Goal: Task Accomplishment & Management: Complete application form

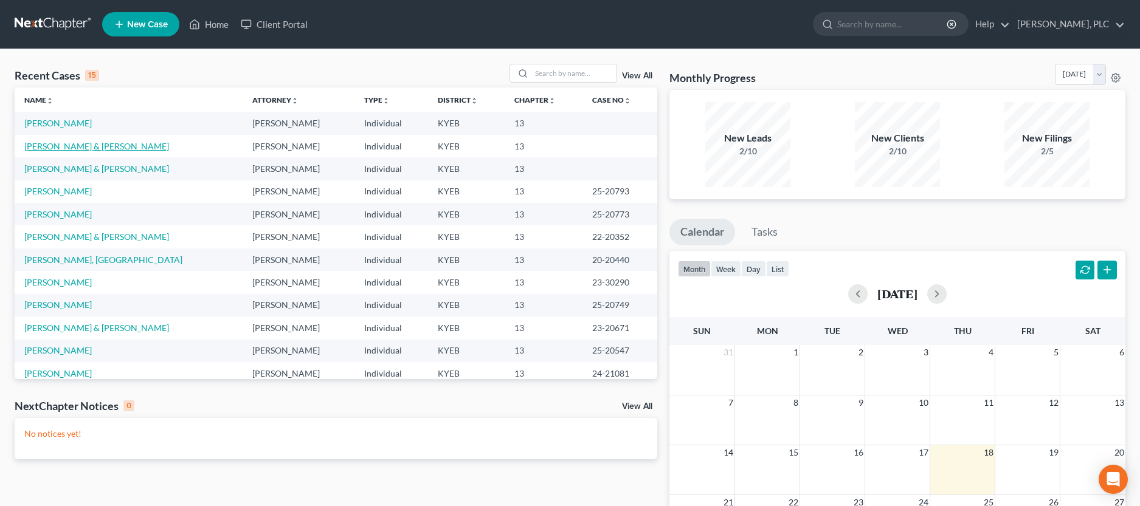
click at [58, 150] on link "[PERSON_NAME] & [PERSON_NAME]" at bounding box center [96, 146] width 145 height 10
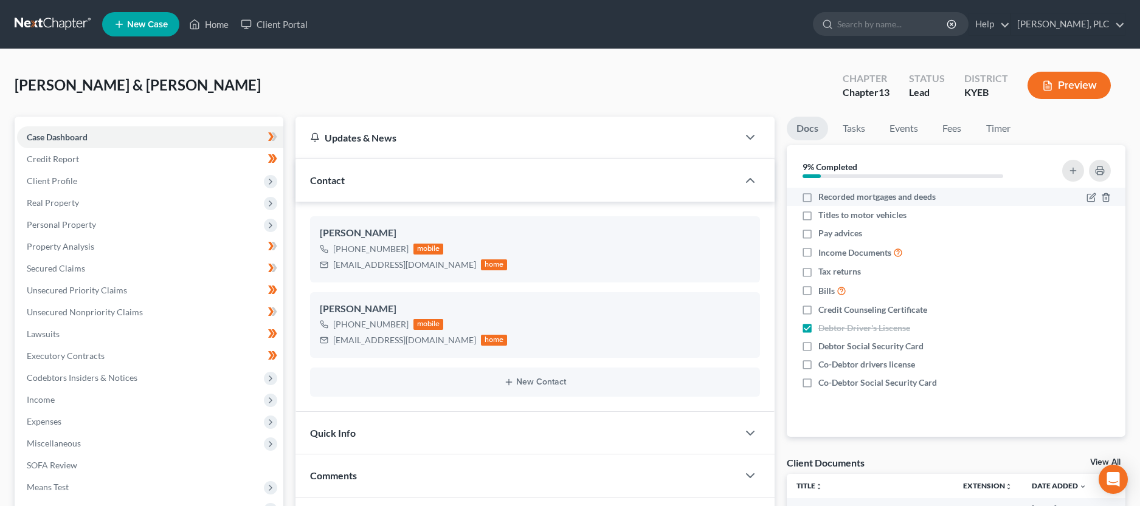
click at [818, 199] on label "Recorded mortgages and deeds" at bounding box center [876, 197] width 117 height 12
click at [823, 199] on input "Recorded mortgages and deeds" at bounding box center [827, 195] width 8 height 8
checkbox input "true"
click at [818, 233] on label "Pay advices" at bounding box center [840, 233] width 44 height 12
click at [823, 233] on input "Pay advices" at bounding box center [827, 231] width 8 height 8
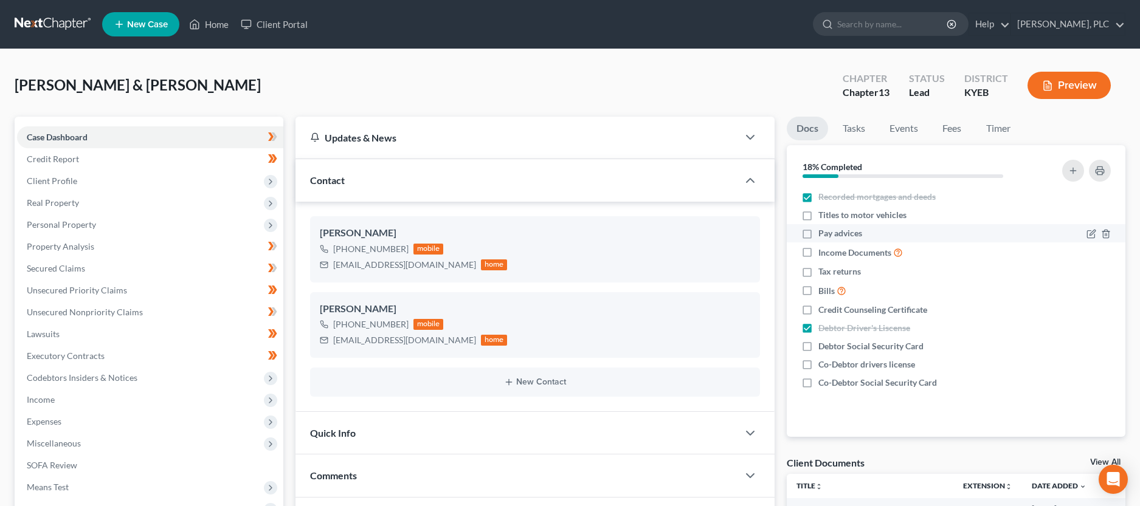
checkbox input "true"
click at [818, 253] on label "Income Documents" at bounding box center [860, 253] width 84 height 14
click at [823, 253] on input "Income Documents" at bounding box center [827, 250] width 8 height 8
checkbox input "true"
click at [818, 268] on label "Tax returns" at bounding box center [839, 272] width 43 height 12
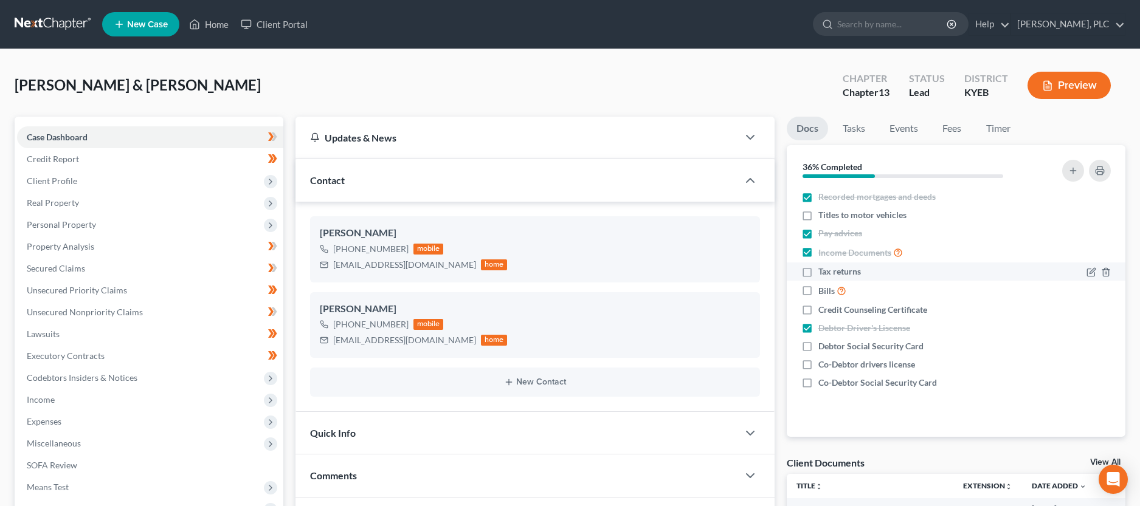
click at [823, 268] on input "Tax returns" at bounding box center [827, 270] width 8 height 8
checkbox input "true"
click at [818, 346] on label "Debtor Social Security Card" at bounding box center [870, 346] width 105 height 12
click at [823, 346] on input "Debtor Social Security Card" at bounding box center [827, 344] width 8 height 8
checkbox input "true"
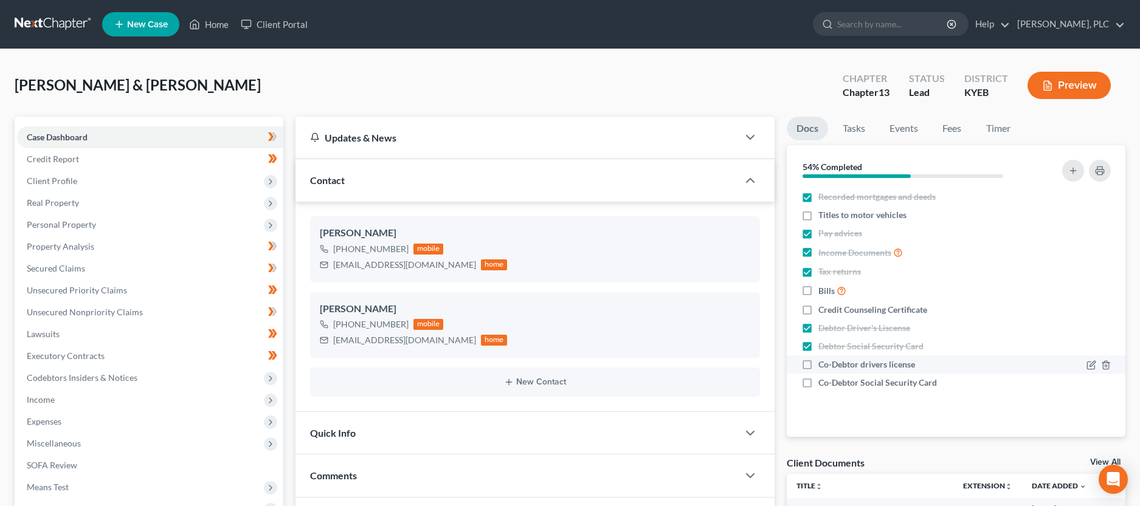
click at [818, 365] on label "Co-Debtor drivers license" at bounding box center [866, 365] width 97 height 12
click at [823, 365] on input "Co-Debtor drivers license" at bounding box center [827, 363] width 8 height 8
checkbox input "true"
click at [818, 385] on label "Co-Debtor Social Security Card" at bounding box center [877, 383] width 119 height 12
click at [823, 385] on input "Co-Debtor Social Security Card" at bounding box center [827, 381] width 8 height 8
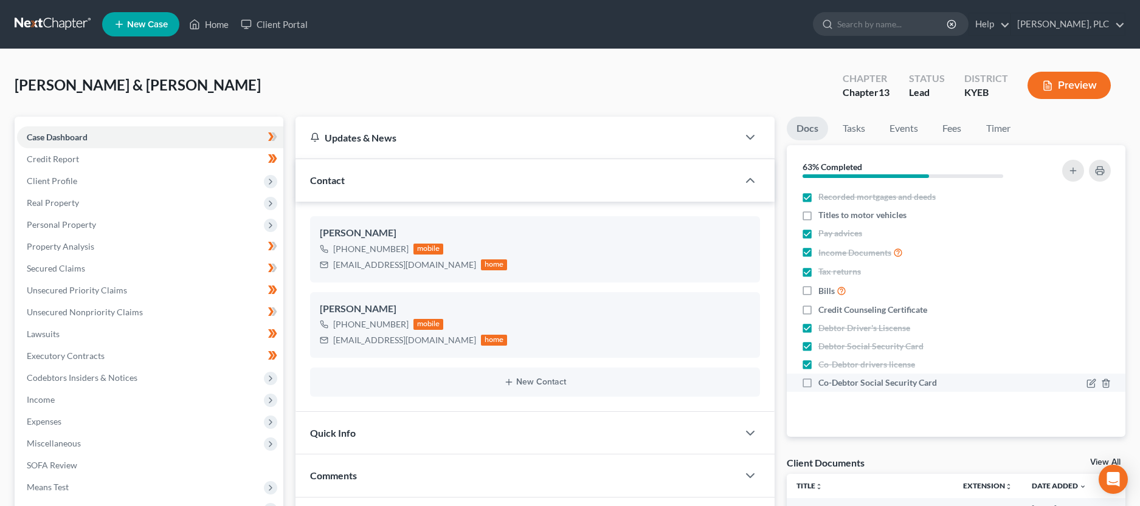
checkbox input "true"
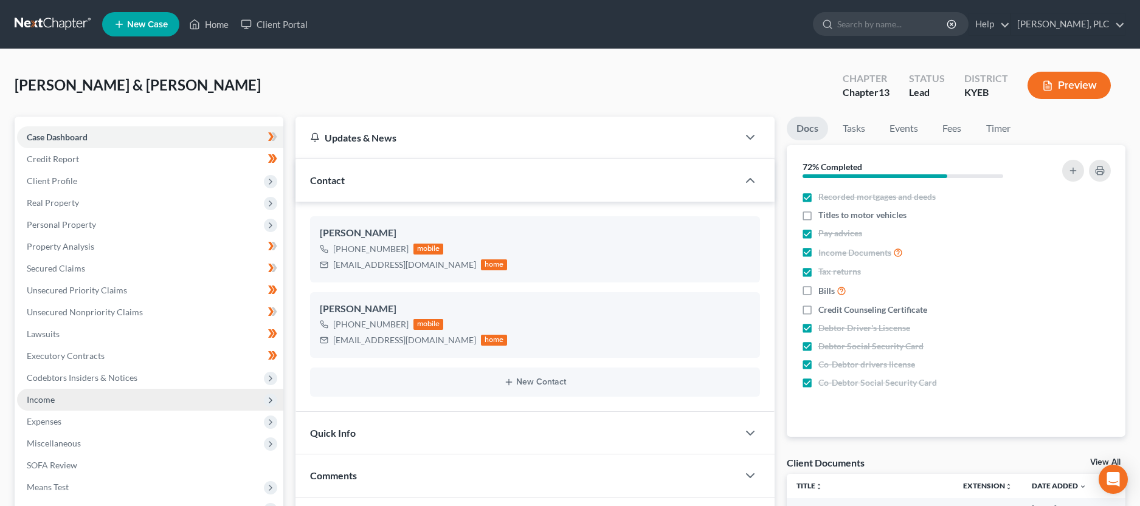
click at [58, 399] on span "Income" at bounding box center [150, 400] width 266 height 22
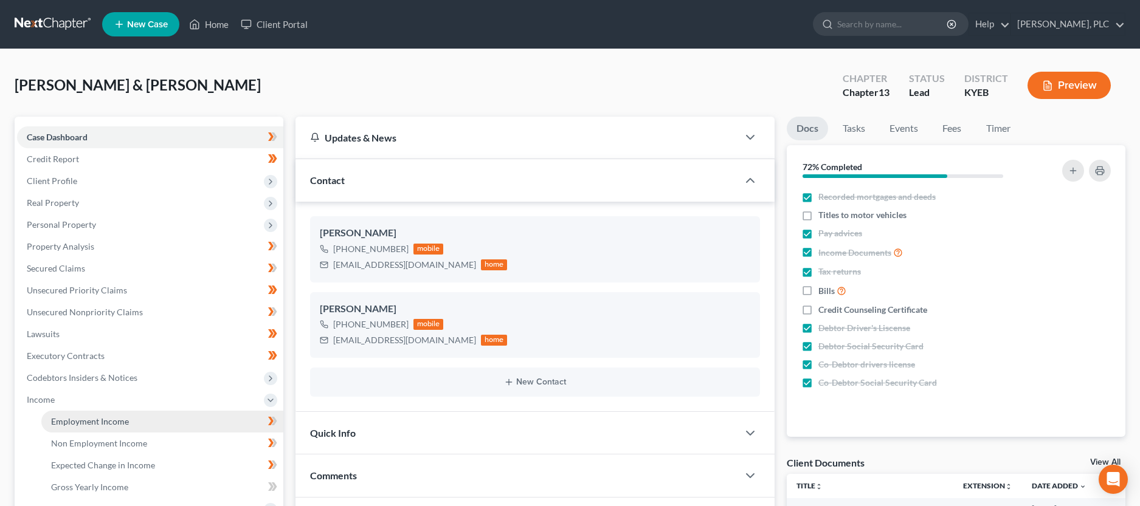
click at [91, 421] on span "Employment Income" at bounding box center [90, 421] width 78 height 10
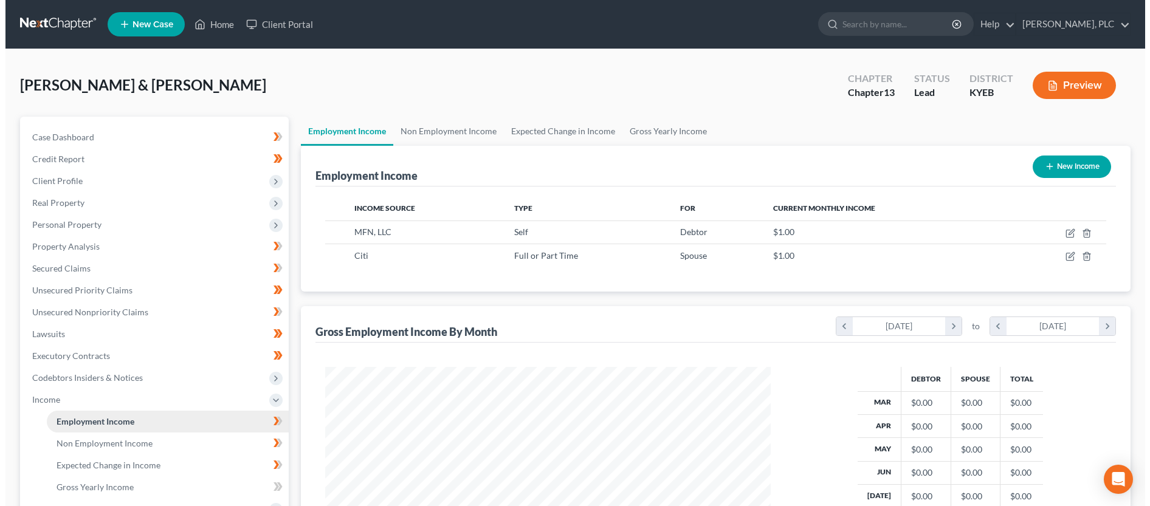
scroll to position [222, 470]
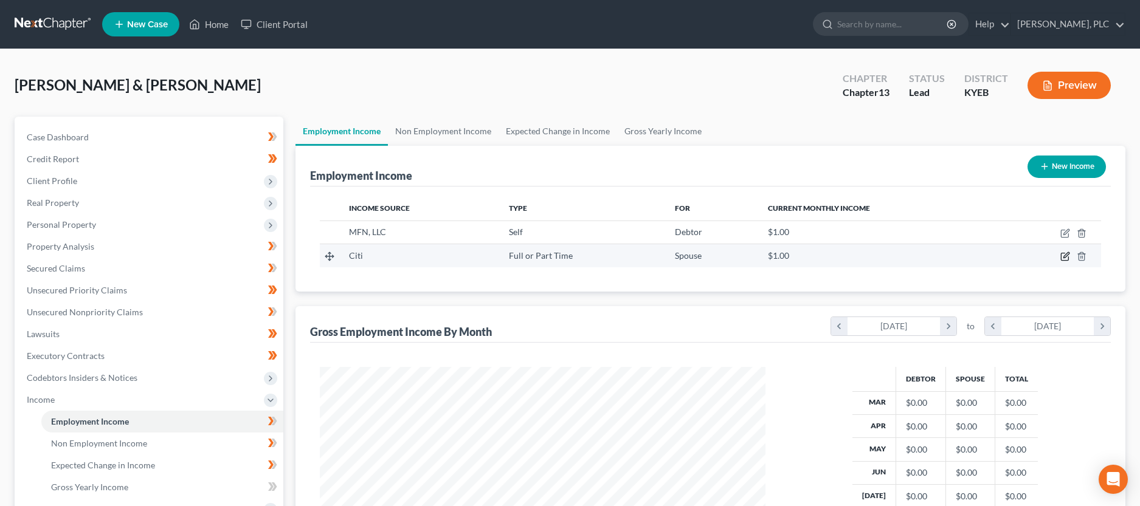
click at [1065, 260] on icon "button" at bounding box center [1065, 257] width 10 height 10
select select "0"
select select "9"
select select "0"
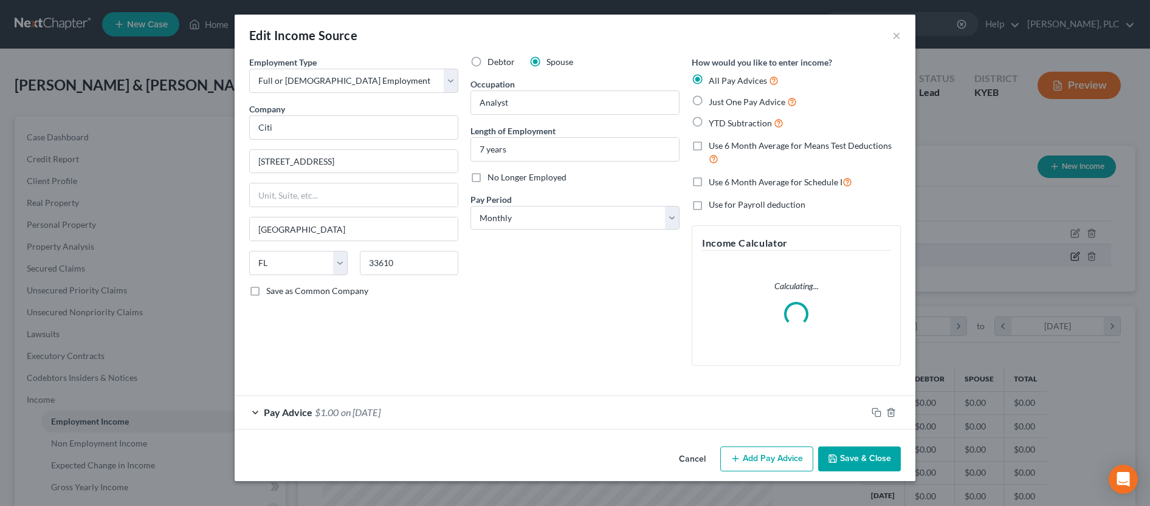
scroll to position [225, 474]
click at [709, 125] on label "YTD Subtraction" at bounding box center [746, 123] width 75 height 14
click at [714, 124] on input "YTD Subtraction" at bounding box center [718, 120] width 8 height 8
radio input "true"
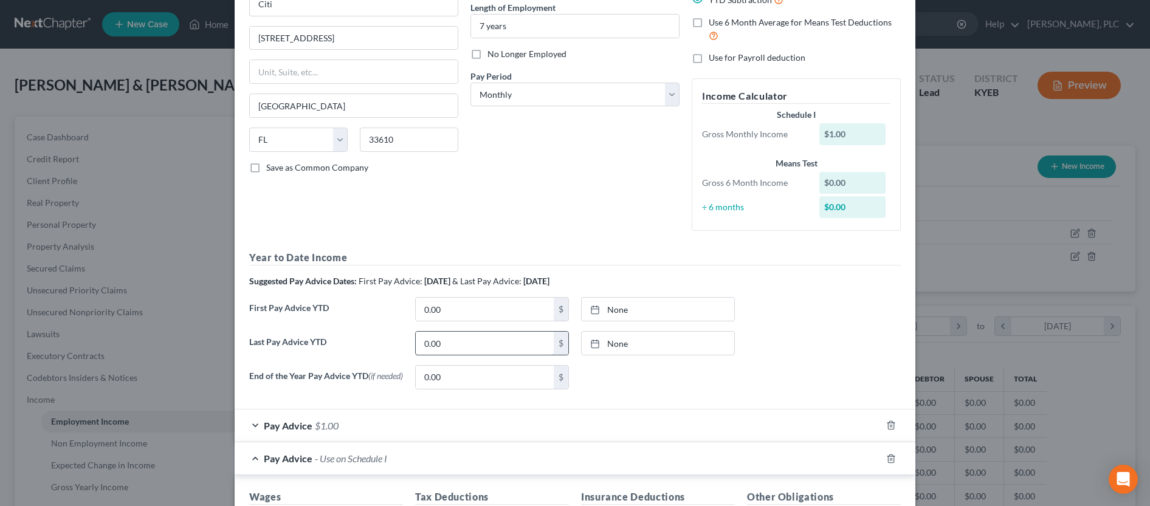
scroll to position [124, 0]
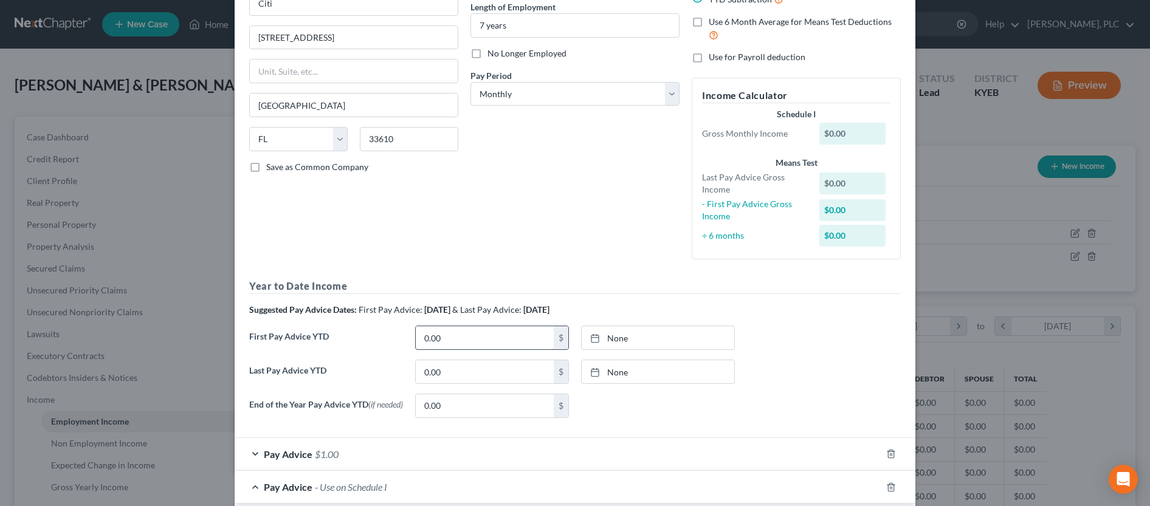
click at [473, 309] on span "& Last Pay Advice:" at bounding box center [486, 310] width 69 height 10
click at [465, 333] on input "0.00" at bounding box center [485, 337] width 138 height 23
drag, startPoint x: 486, startPoint y: 335, endPoint x: 408, endPoint y: 332, distance: 77.3
click at [416, 332] on input "0.00" at bounding box center [485, 337] width 138 height 23
type input "18,027.76"
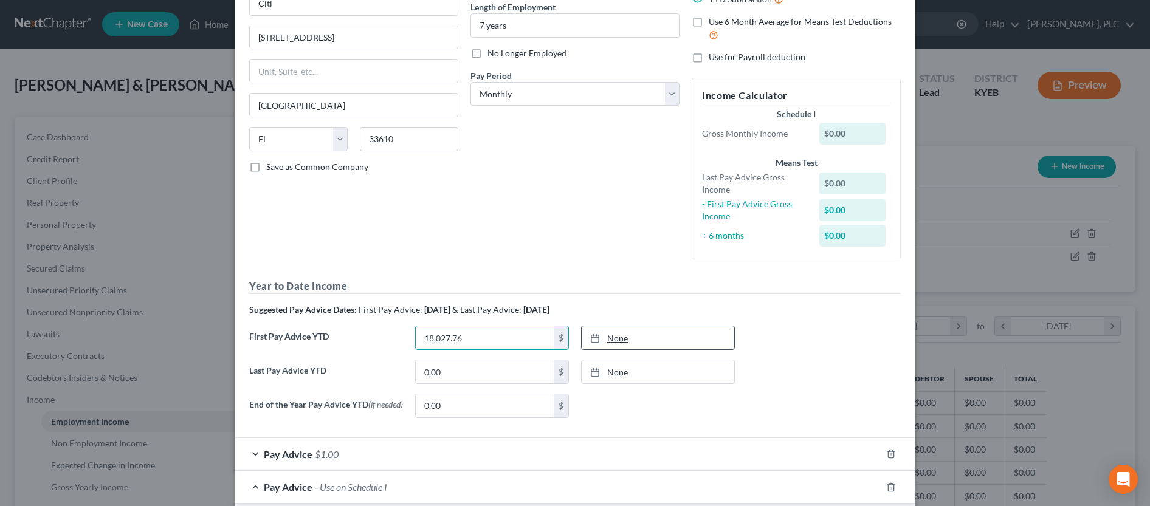
click at [604, 345] on link "None" at bounding box center [658, 337] width 153 height 23
type input "[DATE]"
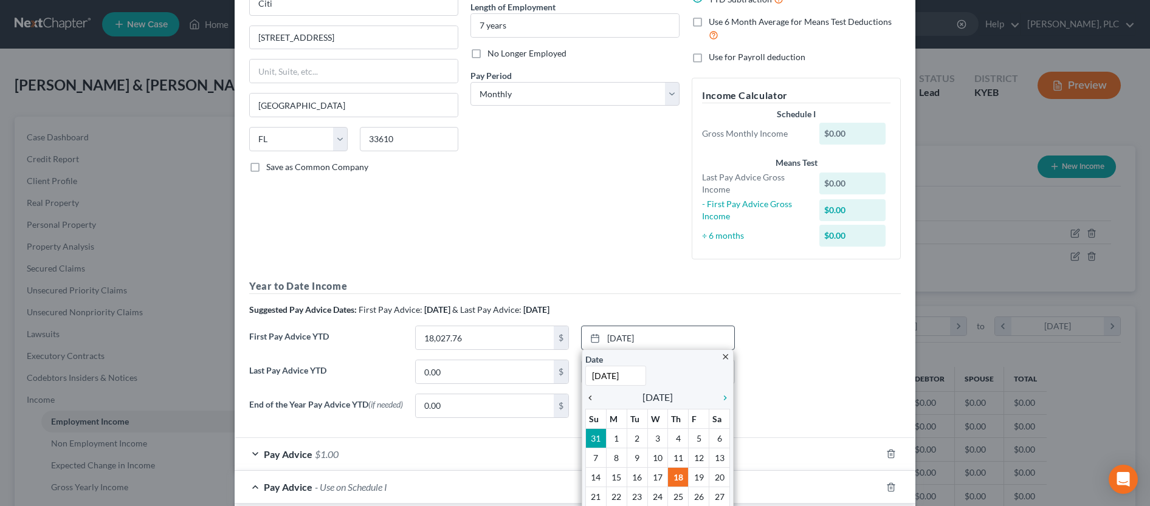
click at [585, 399] on icon "chevron_left" at bounding box center [593, 398] width 16 height 10
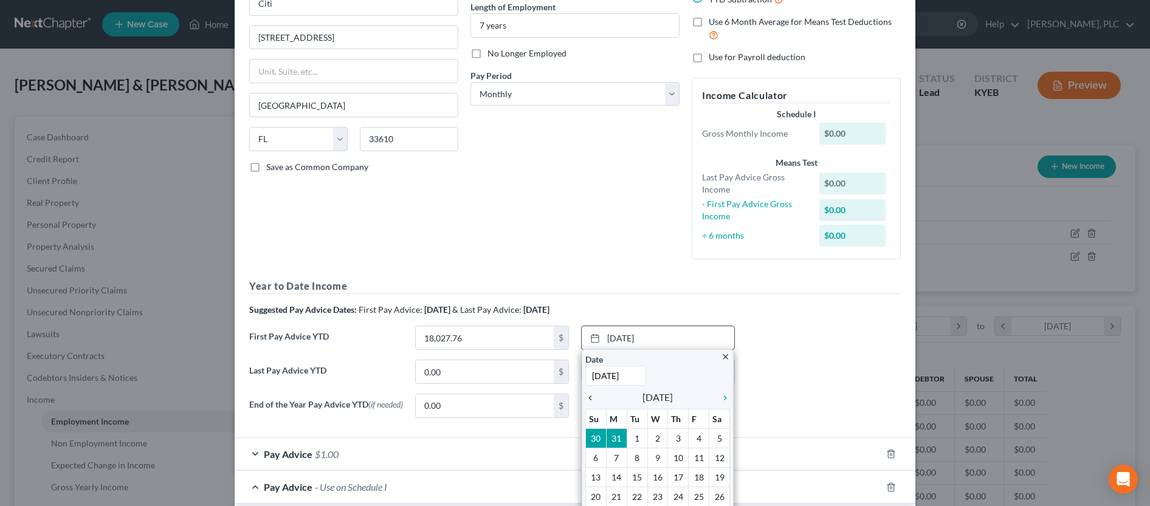
click at [585, 399] on icon "chevron_left" at bounding box center [593, 398] width 16 height 10
click at [718, 399] on icon "chevron_right" at bounding box center [722, 398] width 16 height 10
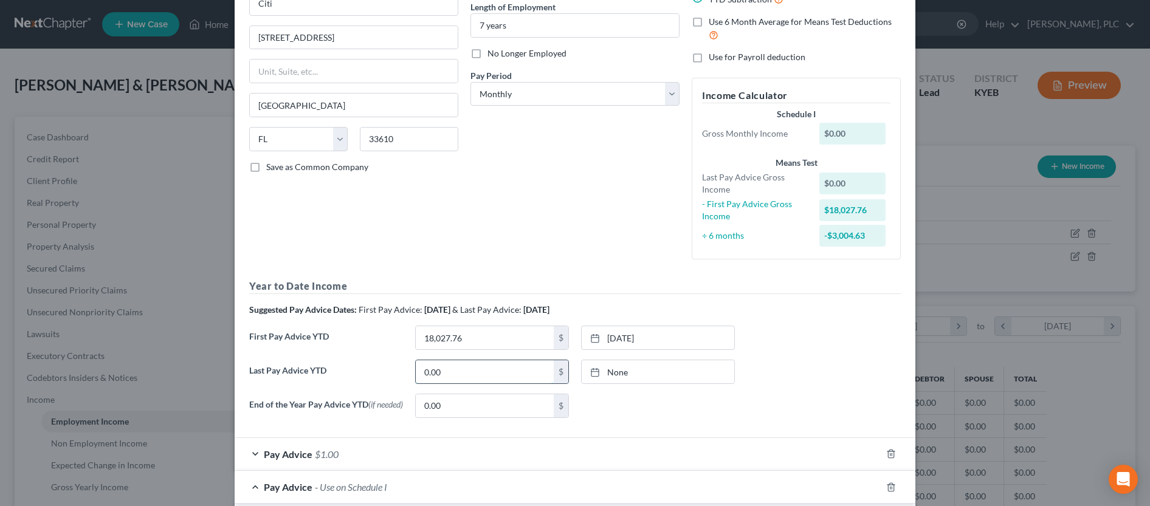
click at [483, 375] on input "0.00" at bounding box center [485, 371] width 138 height 23
type input "48,886.12"
click at [614, 375] on link "None" at bounding box center [658, 371] width 153 height 23
type input "[DATE]"
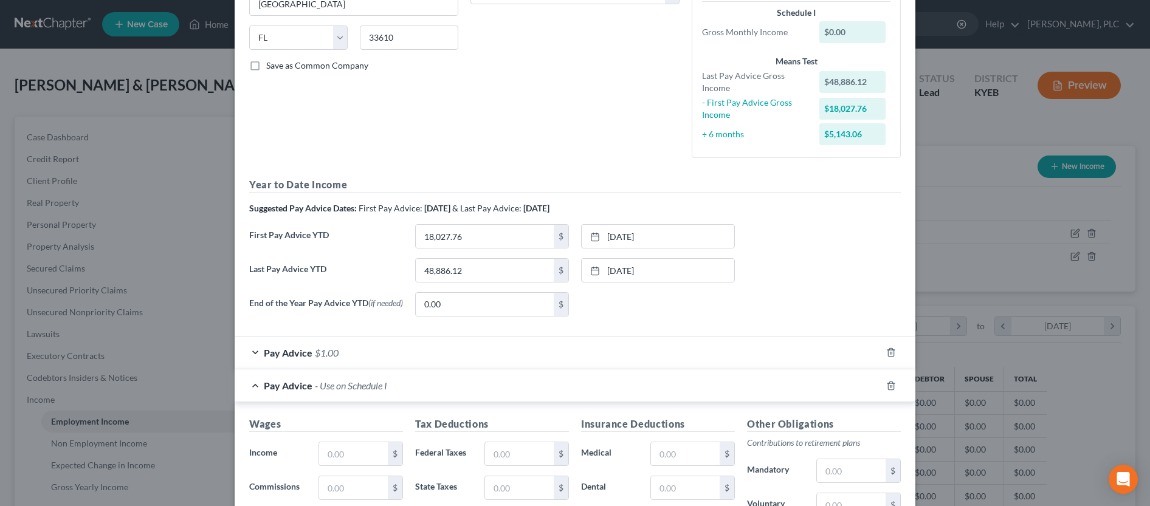
scroll to position [248, 0]
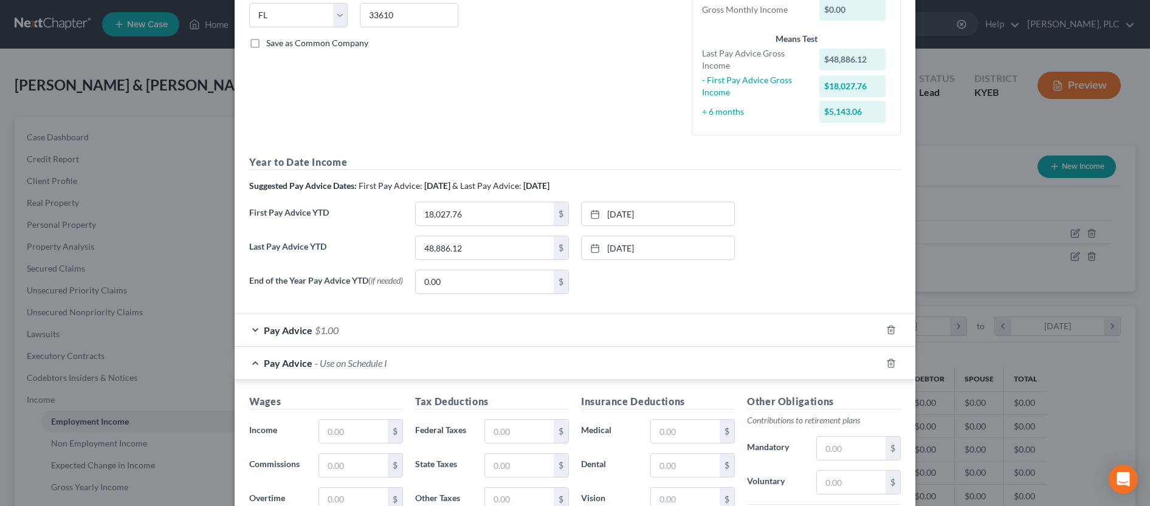
click at [712, 298] on div "End of the Year Pay Advice YTD (if needed) 0.00 $ None close Date Time chevron_…" at bounding box center [575, 287] width 664 height 34
click at [889, 334] on icon "button" at bounding box center [890, 330] width 5 height 8
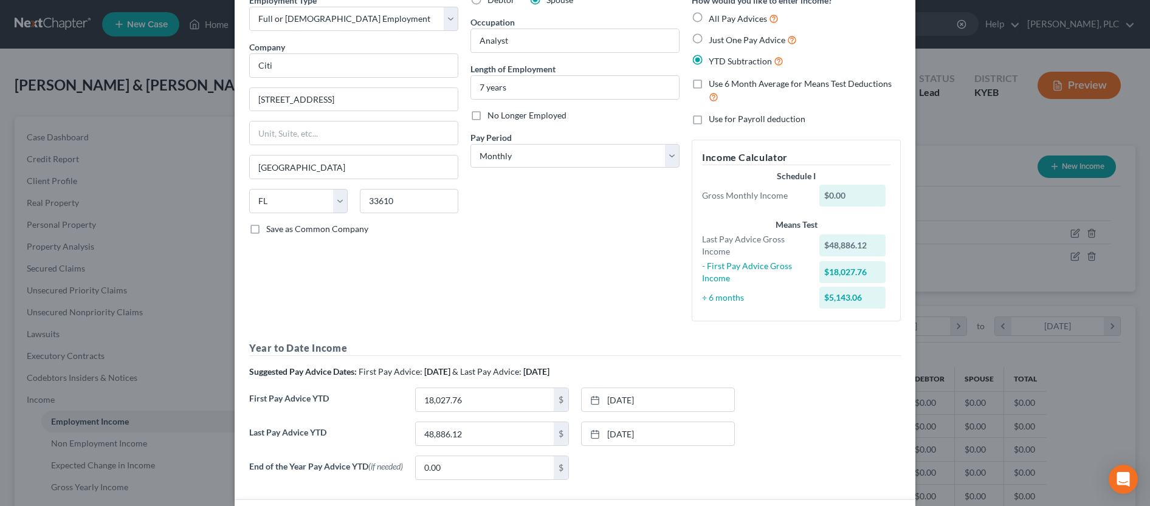
scroll to position [0, 0]
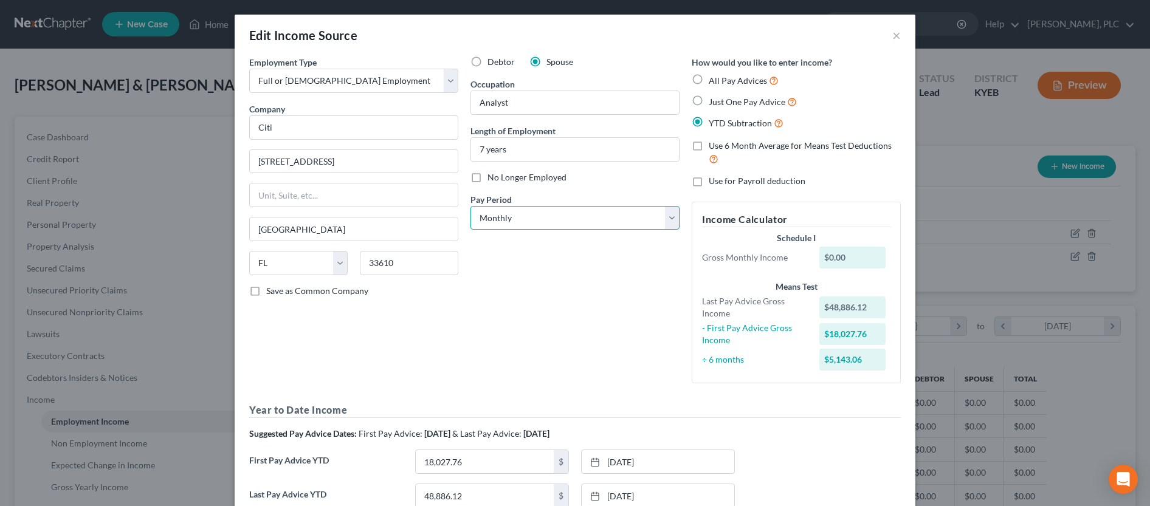
select select "2"
click option "Every Other Week" at bounding box center [0, 0] width 0 height 0
click at [521, 317] on div "Debtor Spouse Occupation Analyst Length of Employment 7 years No Longer Employe…" at bounding box center [574, 224] width 221 height 337
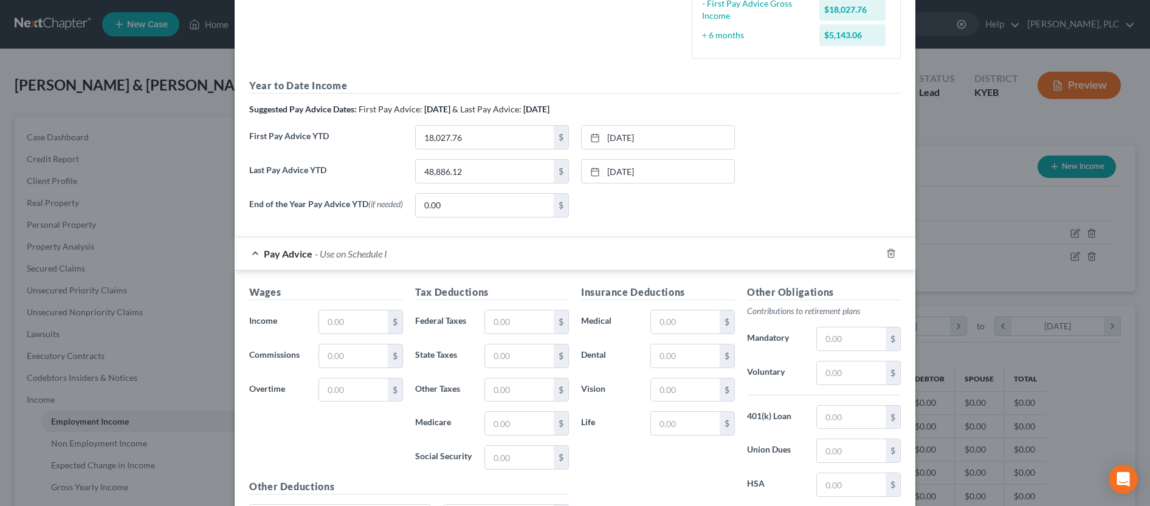
scroll to position [372, 0]
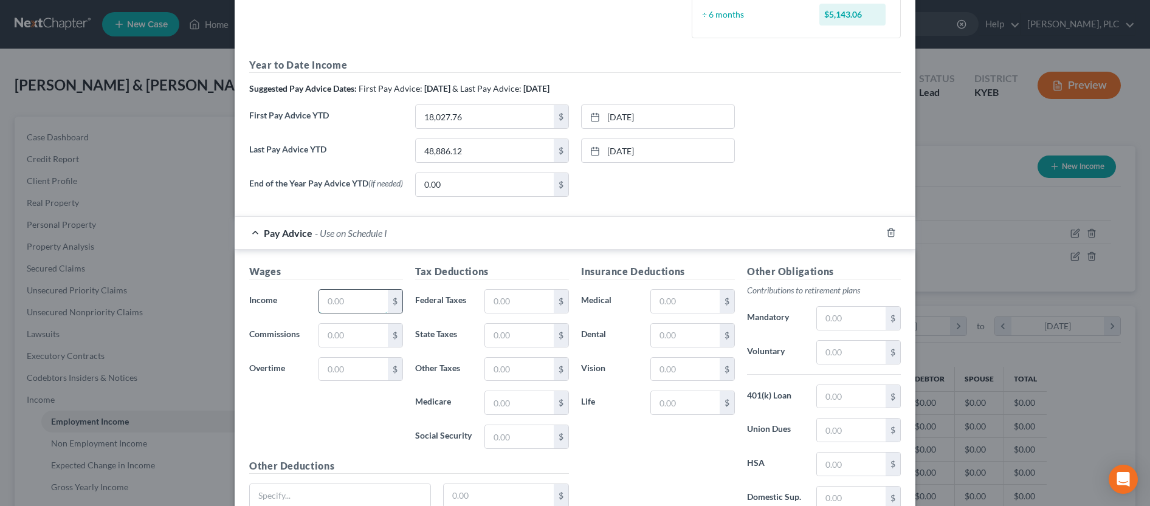
click at [337, 311] on input "text" at bounding box center [353, 301] width 69 height 23
type input "2,569.59"
click at [538, 313] on input "text" at bounding box center [519, 301] width 69 height 23
type input "62.66"
click at [512, 335] on input "text" at bounding box center [519, 335] width 69 height 23
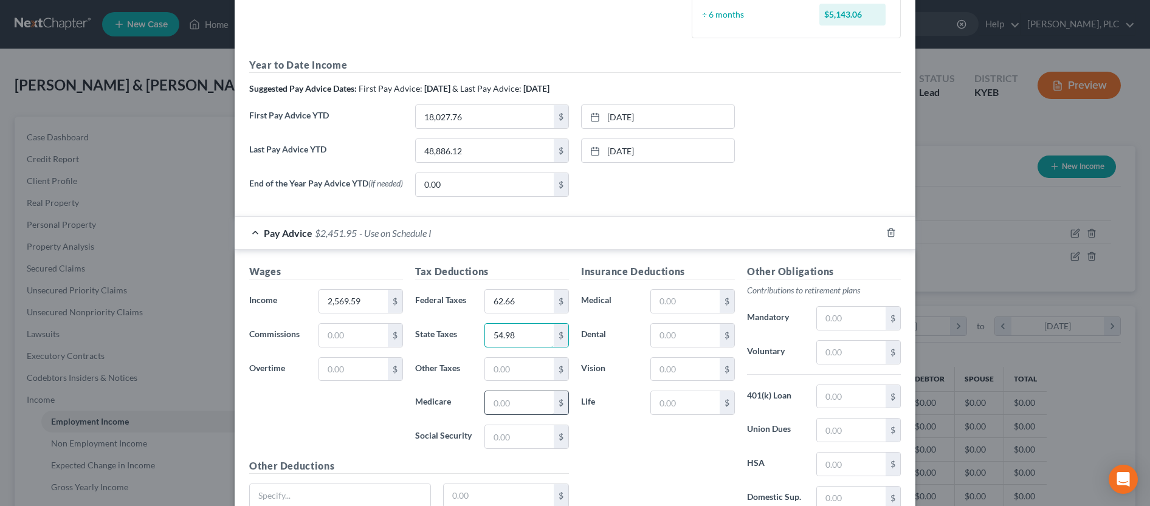
type input "54.98"
click at [510, 415] on input "text" at bounding box center [519, 402] width 69 height 23
type input "34.05"
click at [537, 445] on input "text" at bounding box center [519, 436] width 69 height 23
type input "145.50"
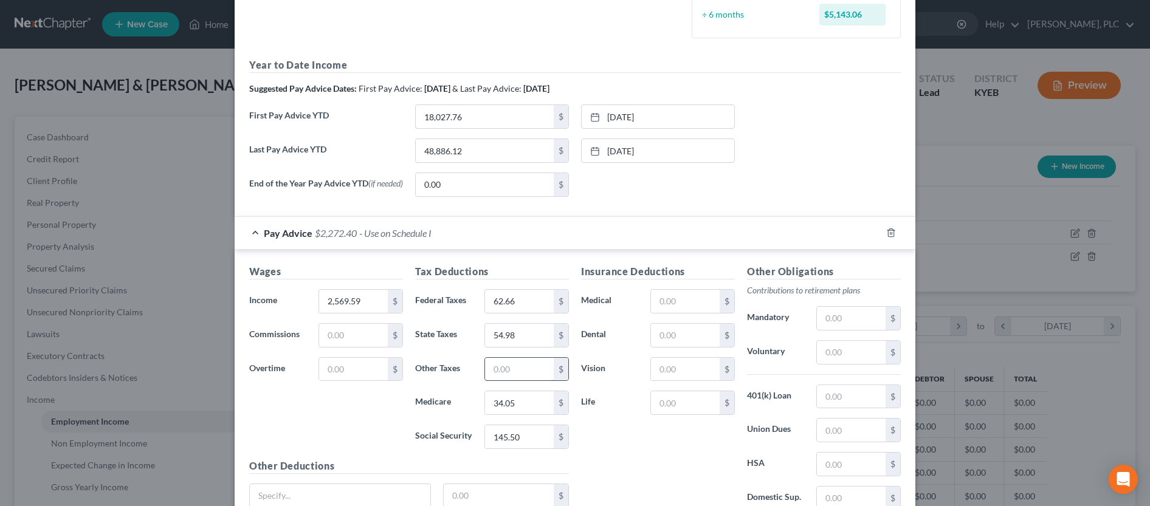
click at [520, 373] on input "text" at bounding box center [519, 369] width 69 height 23
type input "20.59"
click at [841, 402] on input "text" at bounding box center [851, 396] width 69 height 23
type input "847.97"
click at [701, 340] on input "text" at bounding box center [685, 335] width 69 height 23
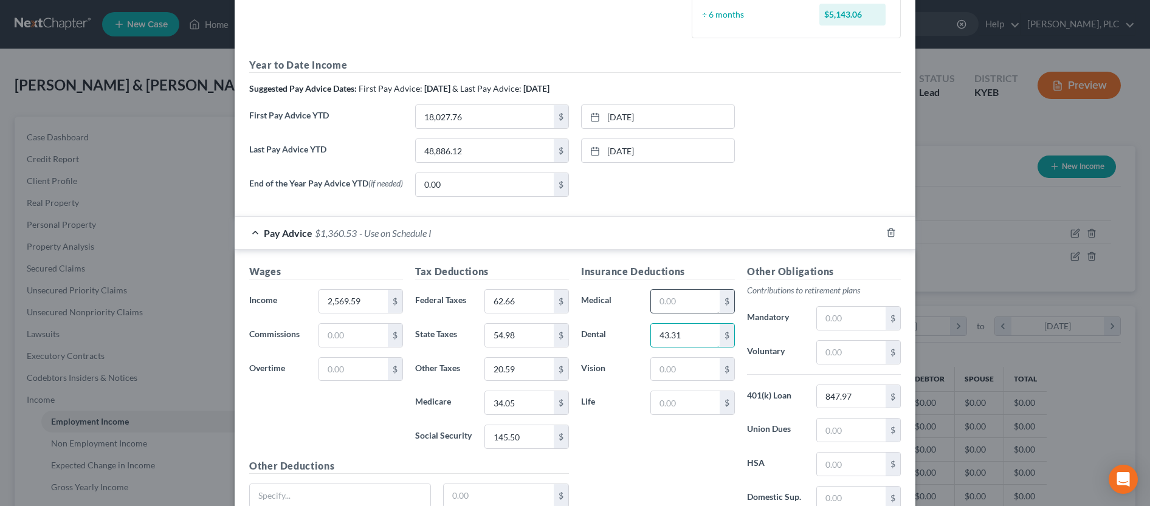
type input "43.31"
click at [683, 303] on input "text" at bounding box center [685, 301] width 69 height 23
type input "171.62"
click at [685, 371] on input "text" at bounding box center [685, 369] width 69 height 23
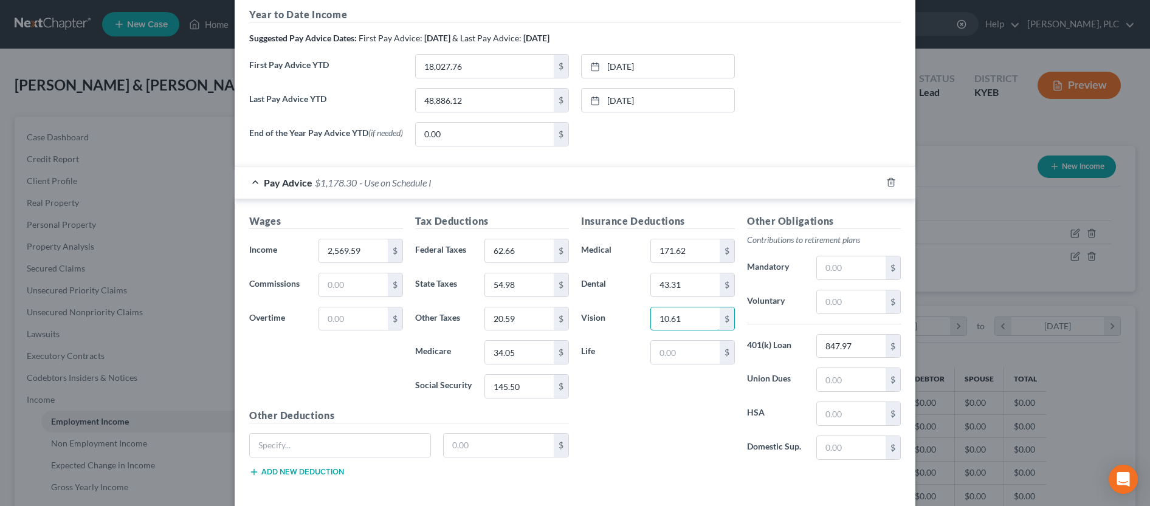
scroll to position [434, 0]
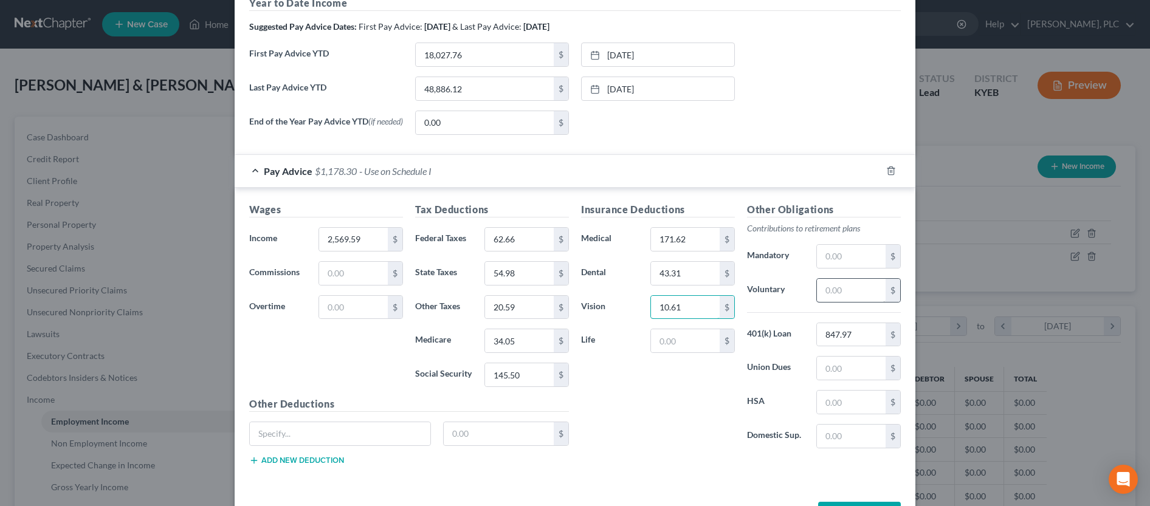
type input "10.61"
click at [867, 295] on input "text" at bounding box center [851, 290] width 69 height 23
type input "5"
type input "847.97"
drag, startPoint x: 858, startPoint y: 337, endPoint x: 852, endPoint y: 334, distance: 7.1
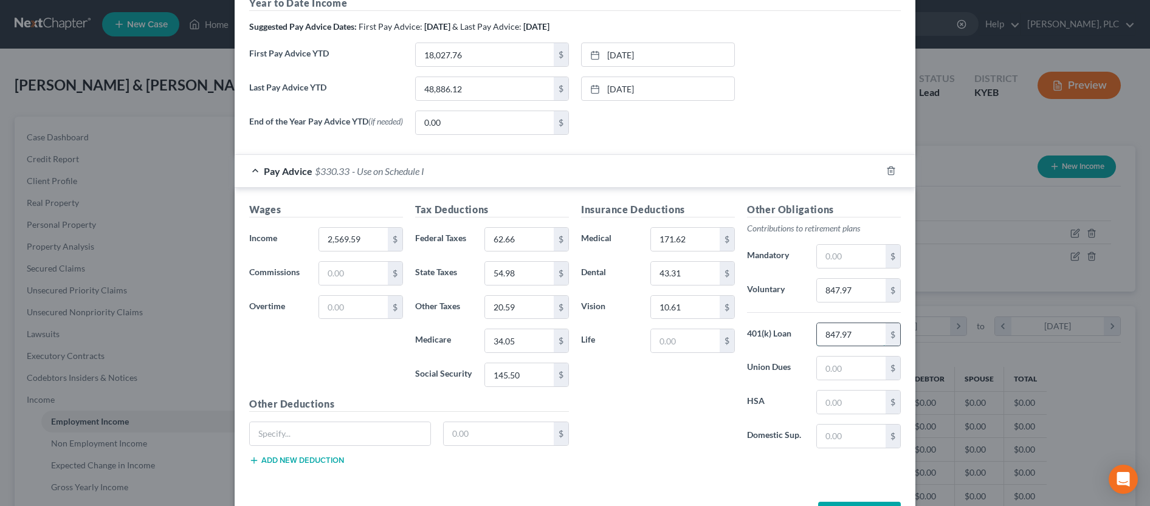
click at [852, 334] on input "847.97" at bounding box center [851, 334] width 69 height 23
type input "83.73"
click at [351, 429] on input "text" at bounding box center [340, 433] width 181 height 23
type input "Accident Insurance"
type input "6.16"
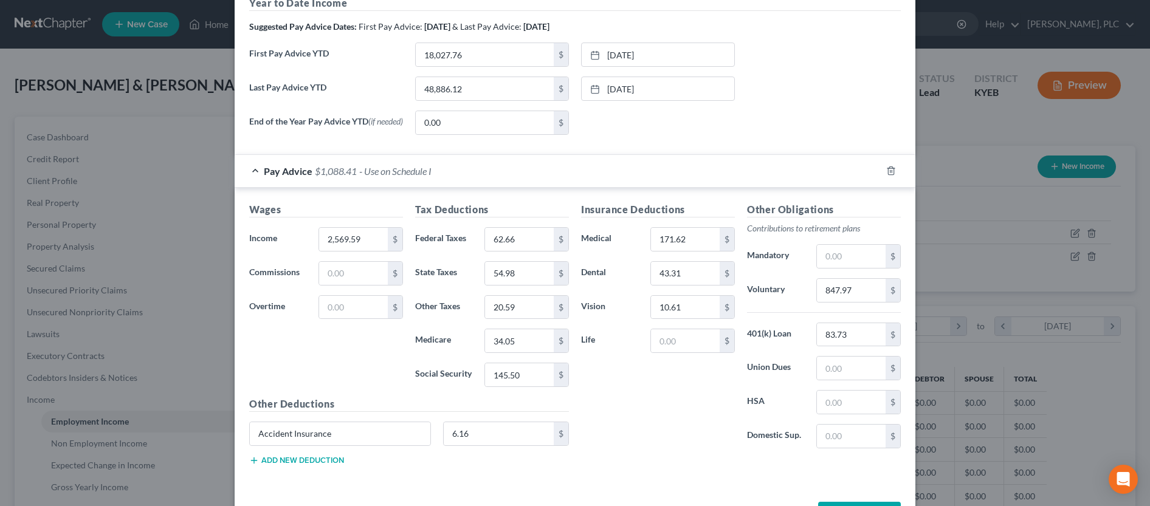
click at [311, 464] on button "Add new deduction" at bounding box center [296, 461] width 95 height 10
click at [309, 469] on input "text" at bounding box center [340, 467] width 181 height 23
type input "Hospitalization Insurance"
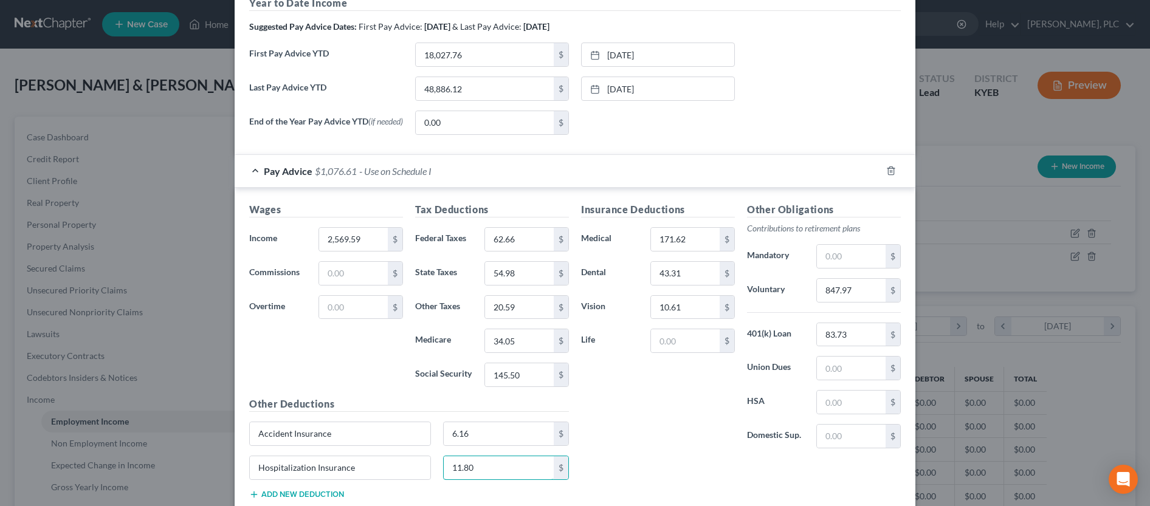
scroll to position [496, 0]
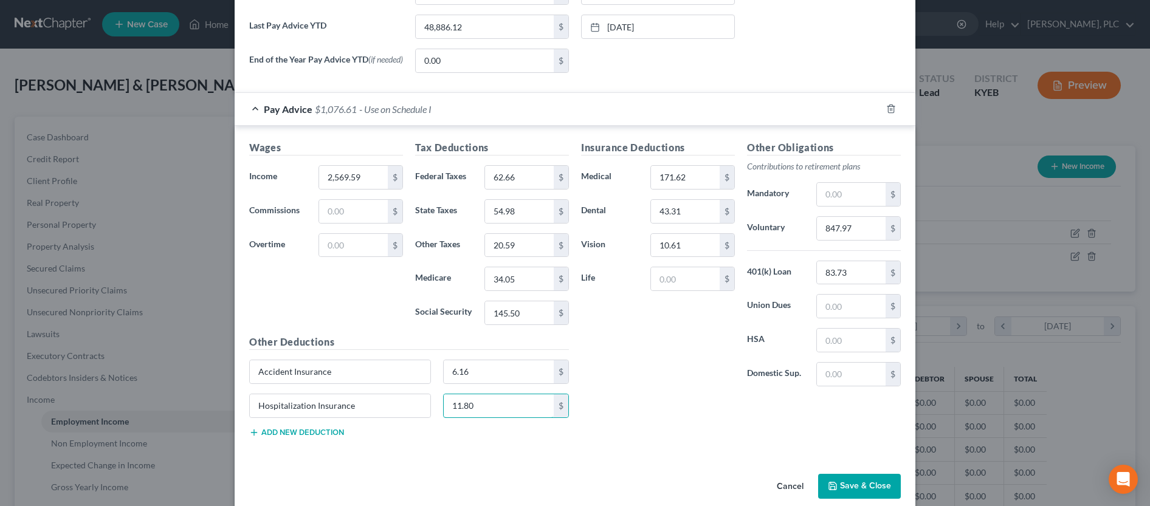
type input "11.80"
click at [296, 438] on button "Add new deduction" at bounding box center [296, 433] width 95 height 10
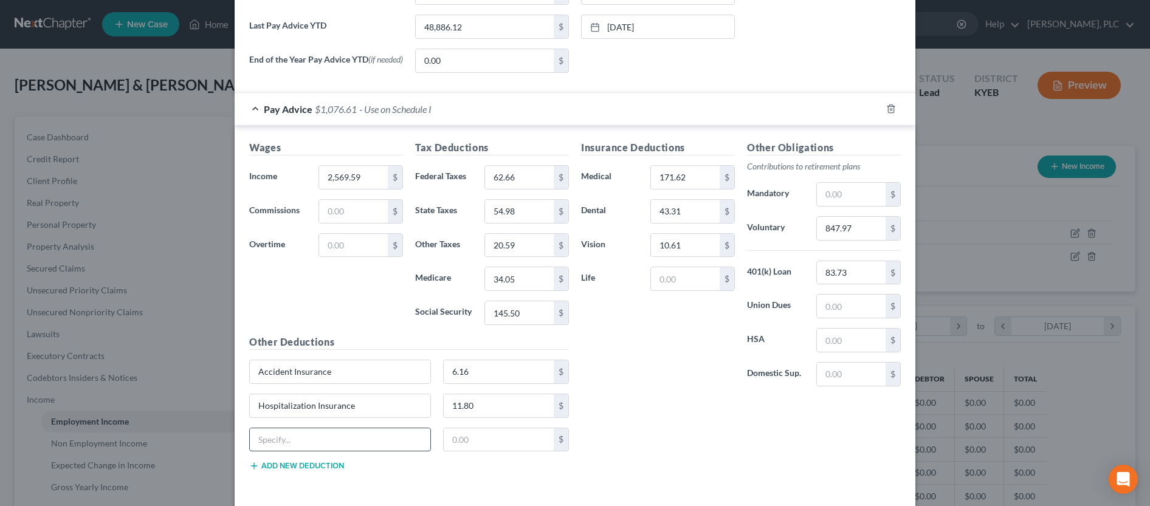
click at [296, 441] on input "text" at bounding box center [340, 440] width 181 height 23
type input "LTD"
type input "9.85"
click at [258, 469] on button "Add new deduction" at bounding box center [296, 466] width 95 height 10
click at [263, 476] on input "text" at bounding box center [340, 473] width 181 height 23
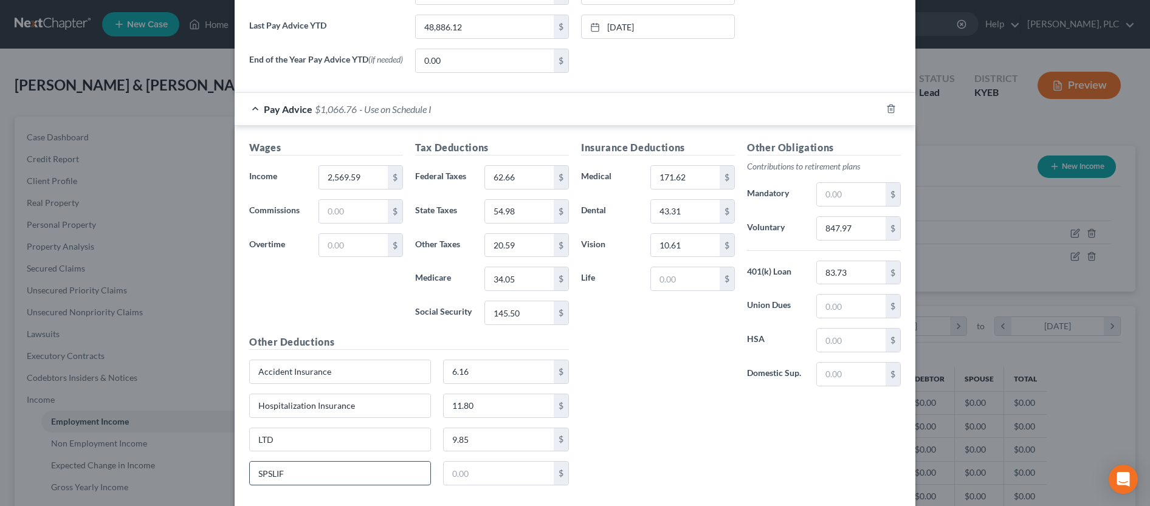
type input "SPSLIF"
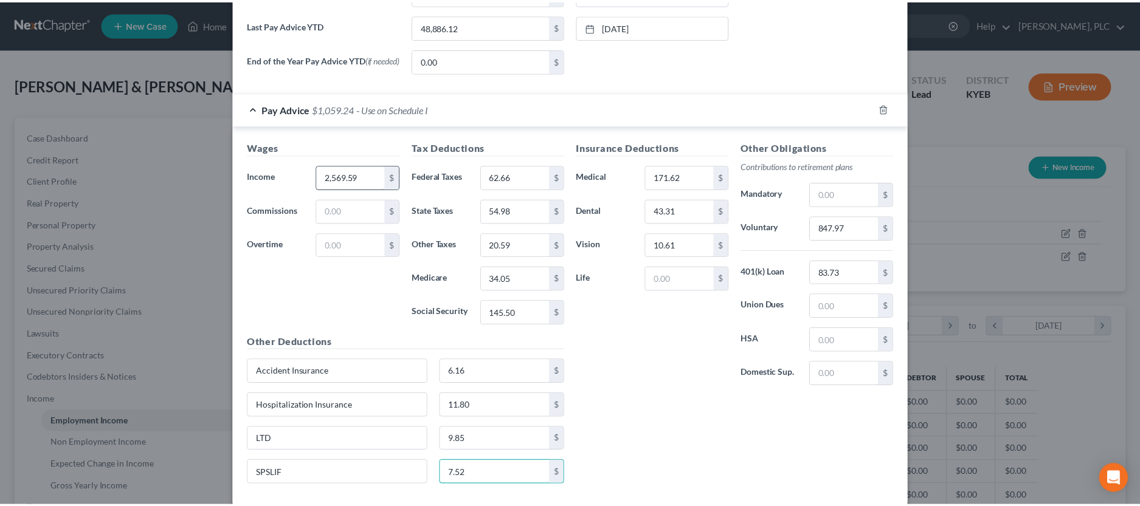
scroll to position [564, 0]
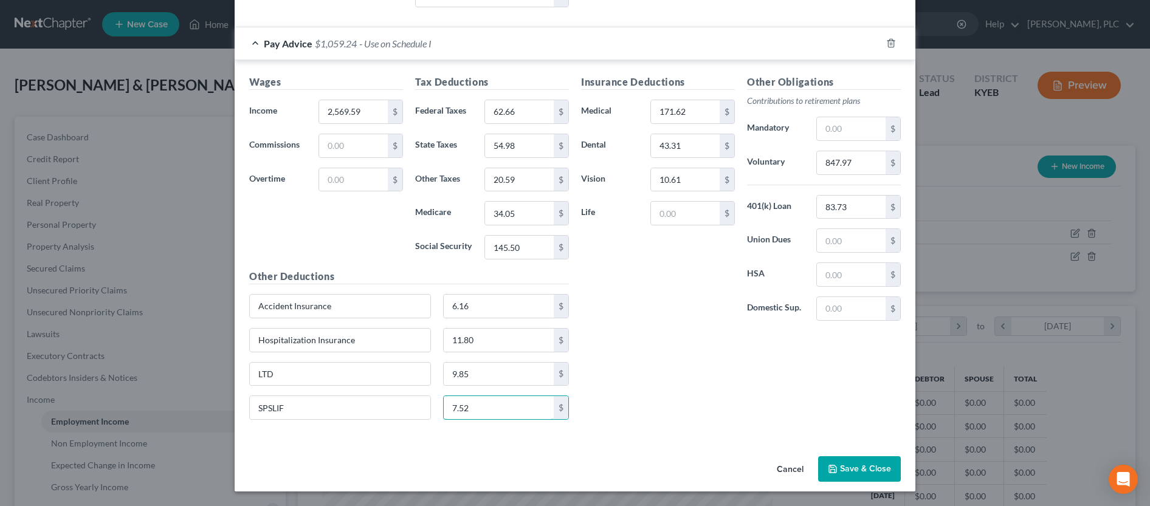
type input "7.52"
click at [852, 469] on button "Save & Close" at bounding box center [859, 469] width 83 height 26
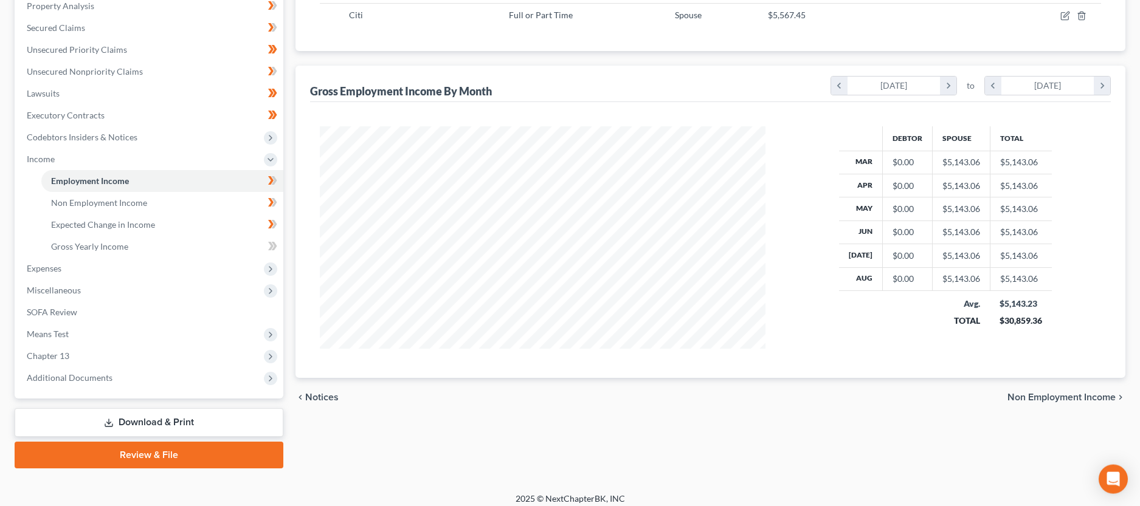
scroll to position [248, 0]
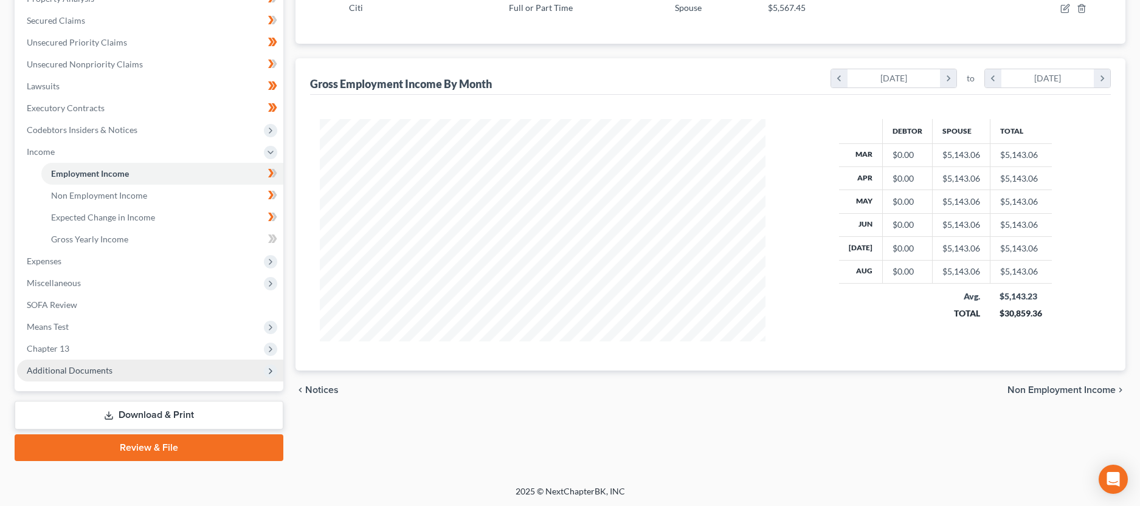
click at [54, 368] on span "Additional Documents" at bounding box center [70, 370] width 86 height 10
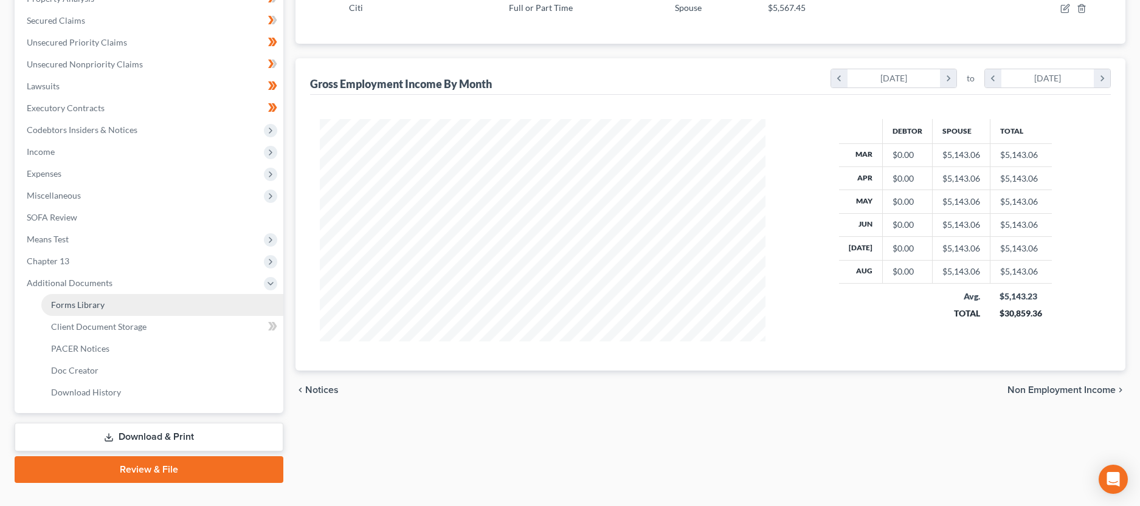
click at [109, 304] on link "Forms Library" at bounding box center [162, 305] width 242 height 22
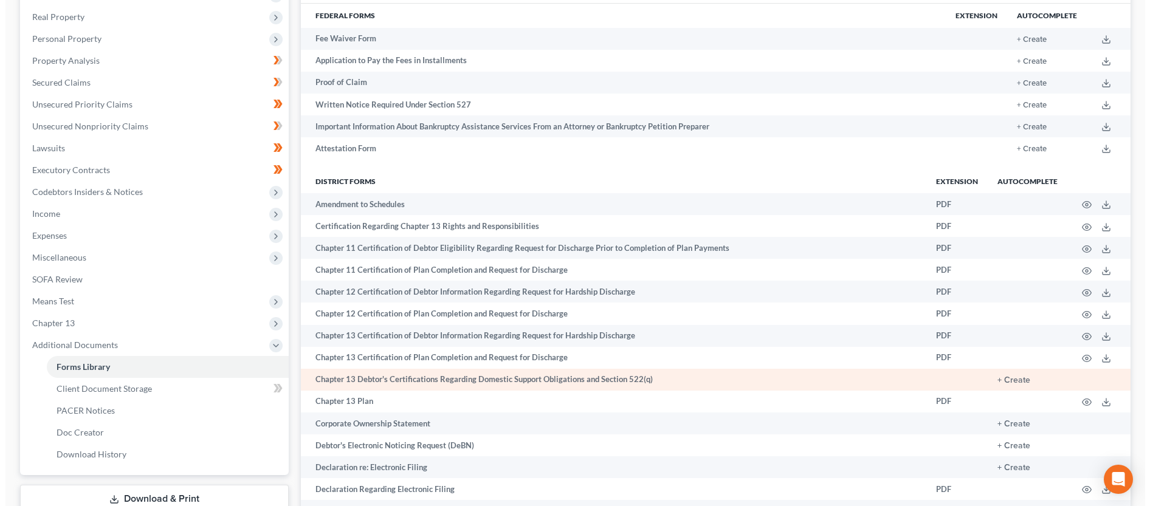
scroll to position [248, 0]
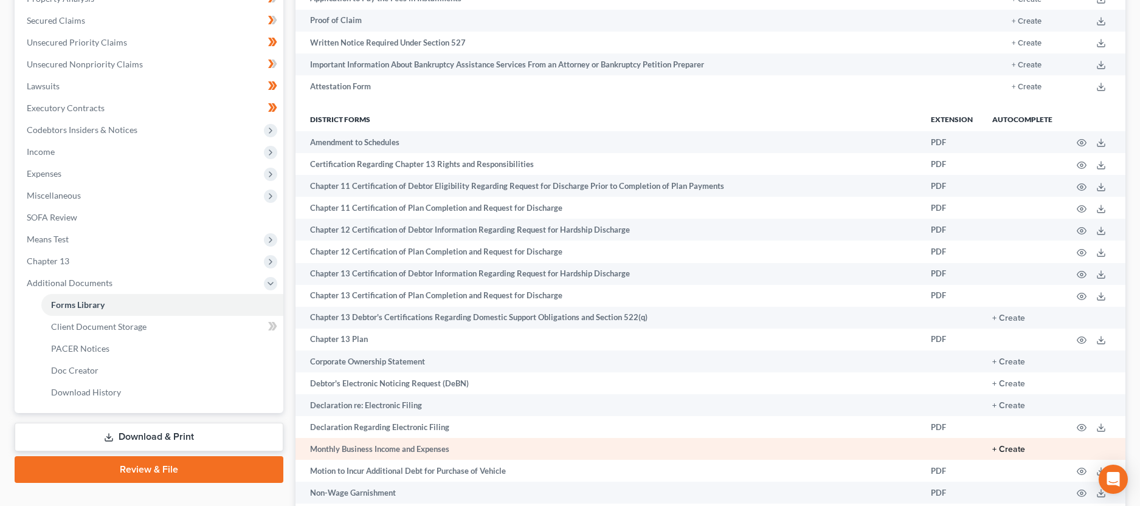
click at [1019, 450] on button "+ Create" at bounding box center [1008, 450] width 33 height 9
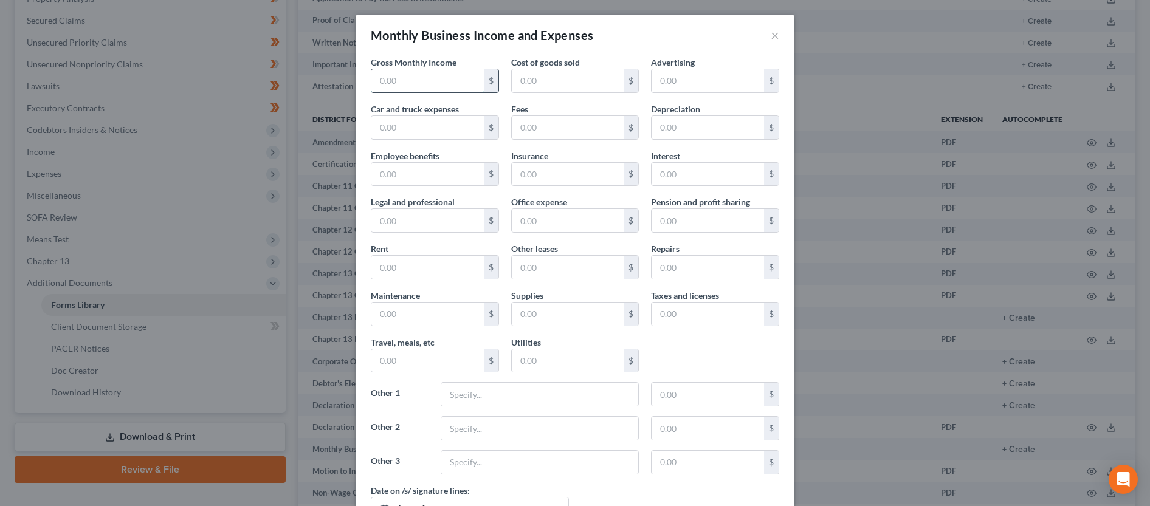
click at [401, 78] on input "text" at bounding box center [427, 80] width 112 height 23
type input "5,594.92"
click at [542, 71] on input "text" at bounding box center [568, 80] width 112 height 23
click at [588, 84] on input "text" at bounding box center [568, 80] width 112 height 23
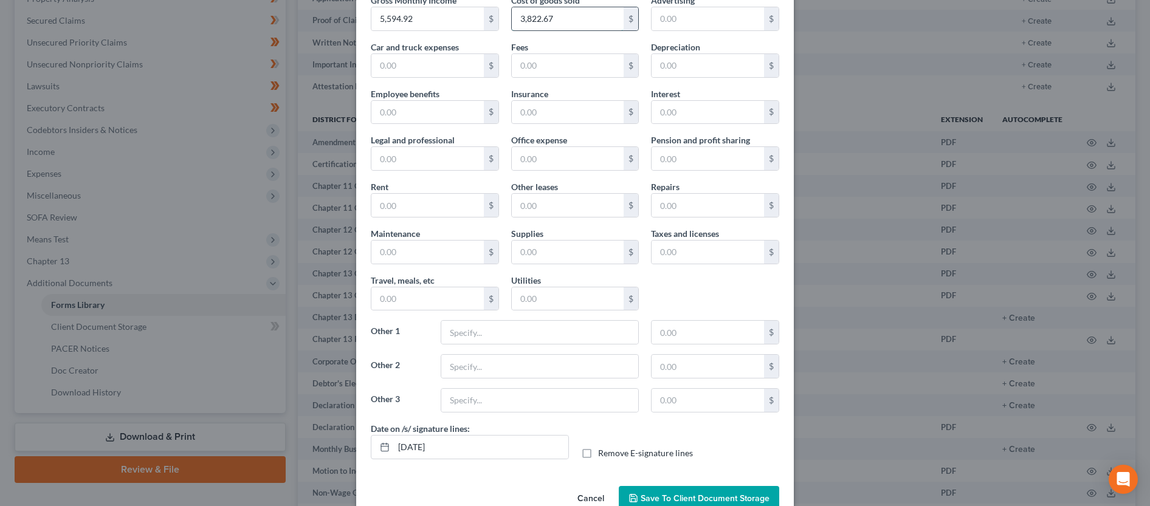
scroll to position [0, 0]
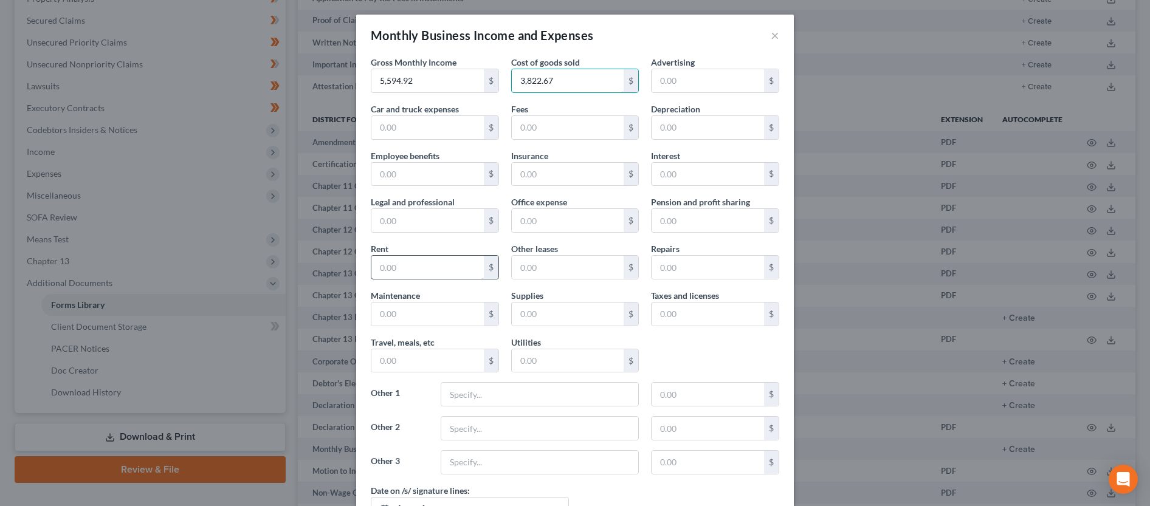
type input "3,822.67"
click at [449, 272] on input "text" at bounding box center [427, 267] width 112 height 23
click at [407, 274] on input "text" at bounding box center [427, 267] width 112 height 23
type input "550.00"
click at [549, 319] on input "text" at bounding box center [568, 314] width 112 height 23
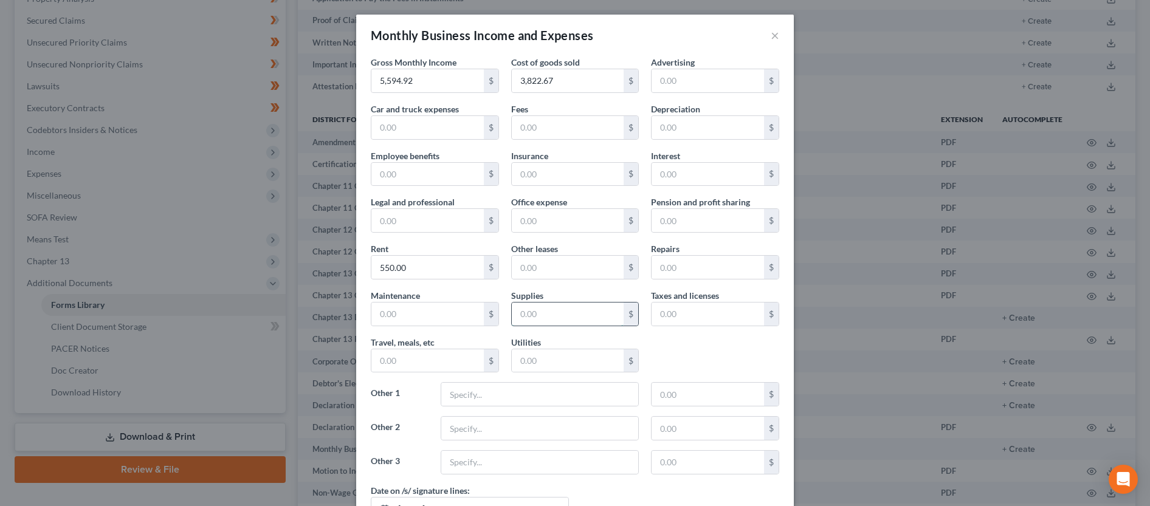
click at [574, 320] on input "text" at bounding box center [568, 314] width 112 height 23
type input "264.08"
click at [714, 320] on input "text" at bounding box center [708, 314] width 112 height 23
click at [738, 311] on input "text" at bounding box center [708, 314] width 112 height 23
type input "14.58"
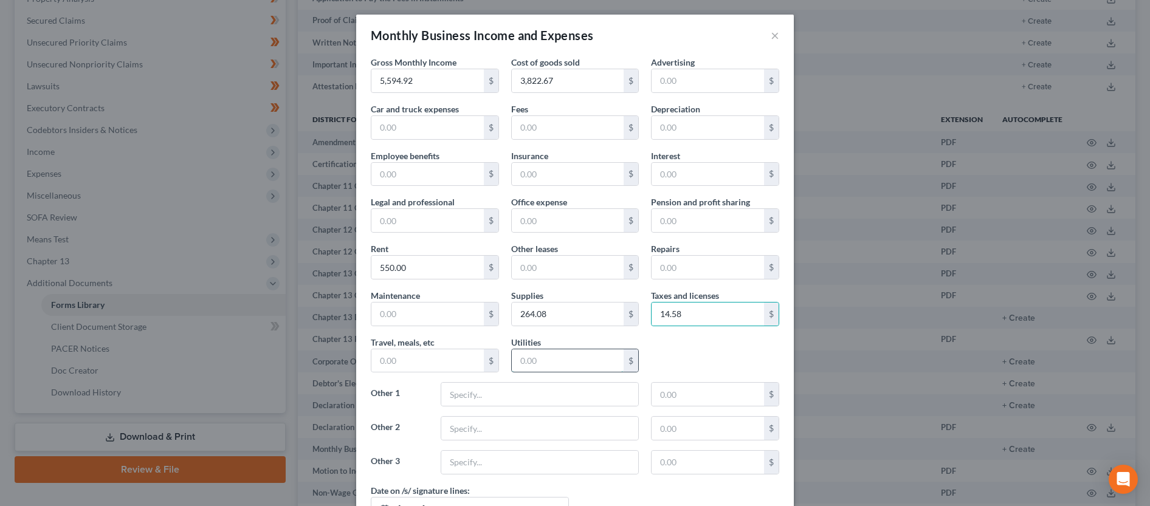
click at [599, 367] on input "text" at bounding box center [568, 360] width 112 height 23
click at [555, 364] on input "text" at bounding box center [568, 360] width 112 height 23
type input "344.42"
click at [520, 177] on input "text" at bounding box center [568, 174] width 112 height 23
click at [577, 173] on input "text" at bounding box center [568, 174] width 112 height 23
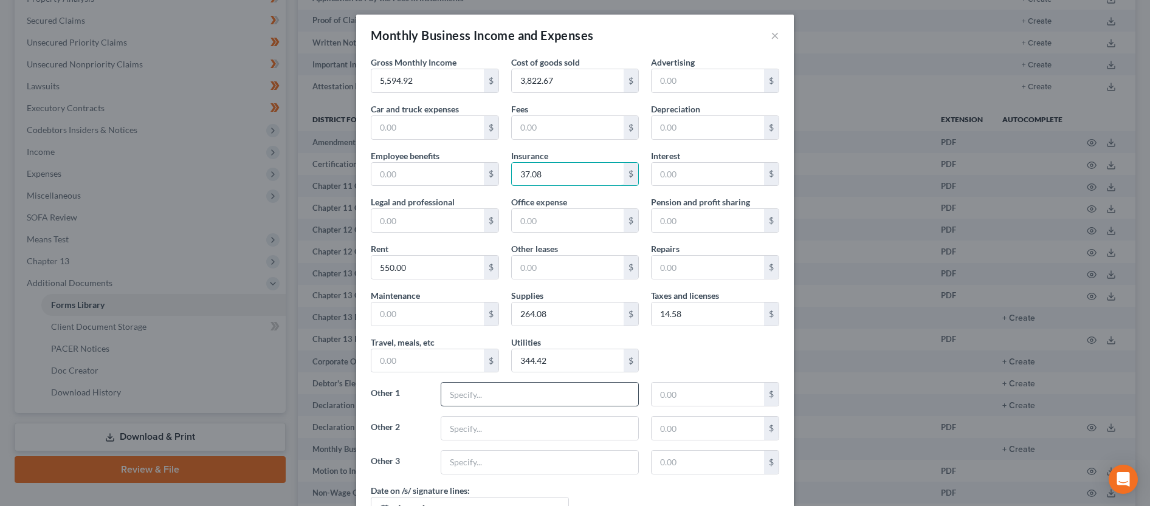
type input "37.08"
click at [522, 397] on input "text" at bounding box center [539, 394] width 197 height 23
type input "Telephone Expenses"
click at [694, 396] on input "text" at bounding box center [708, 394] width 112 height 23
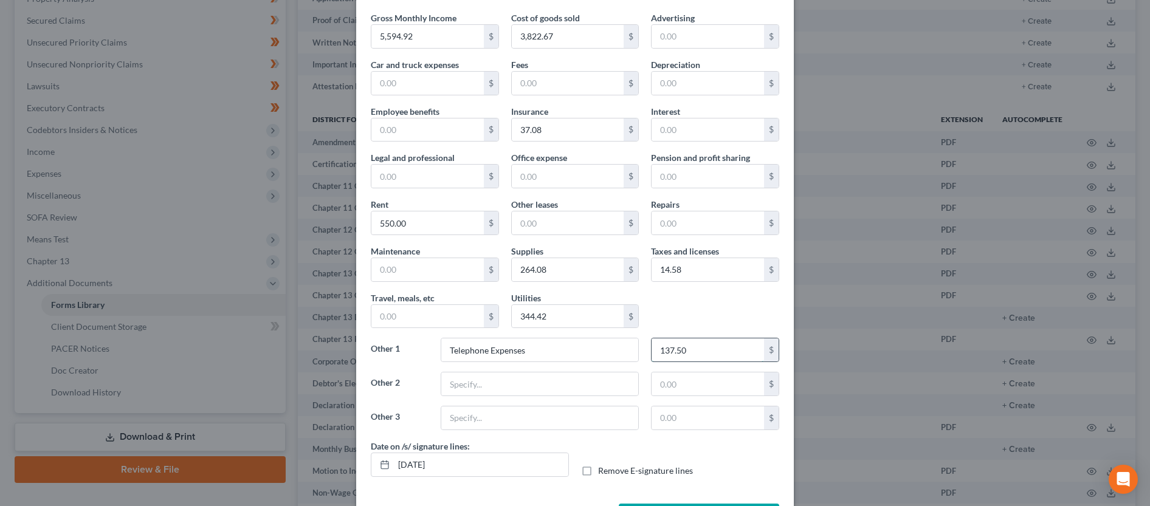
scroll to position [62, 0]
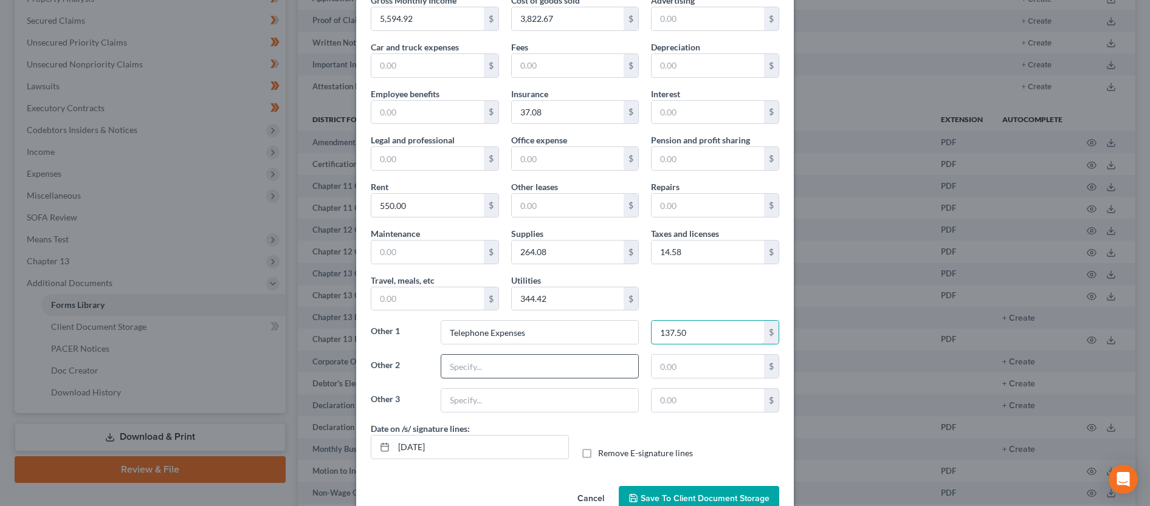
type input "137.50"
click at [516, 374] on input "text" at bounding box center [539, 366] width 197 height 23
type input "Materials and Supplies"
click at [692, 367] on input "text" at bounding box center [708, 366] width 112 height 23
type input "3,822.67"
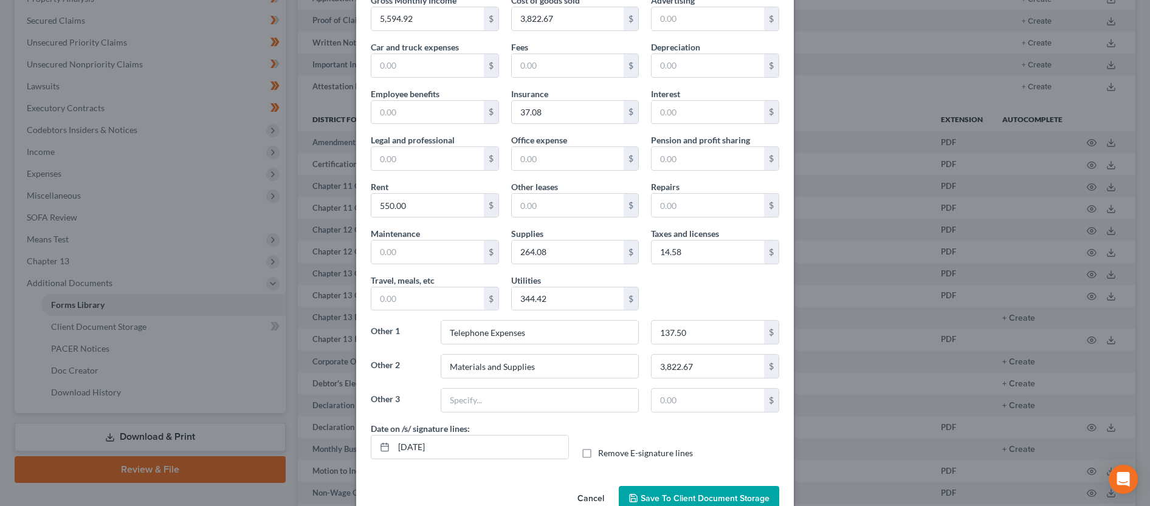
click at [636, 418] on div "Other 3 $" at bounding box center [575, 405] width 421 height 34
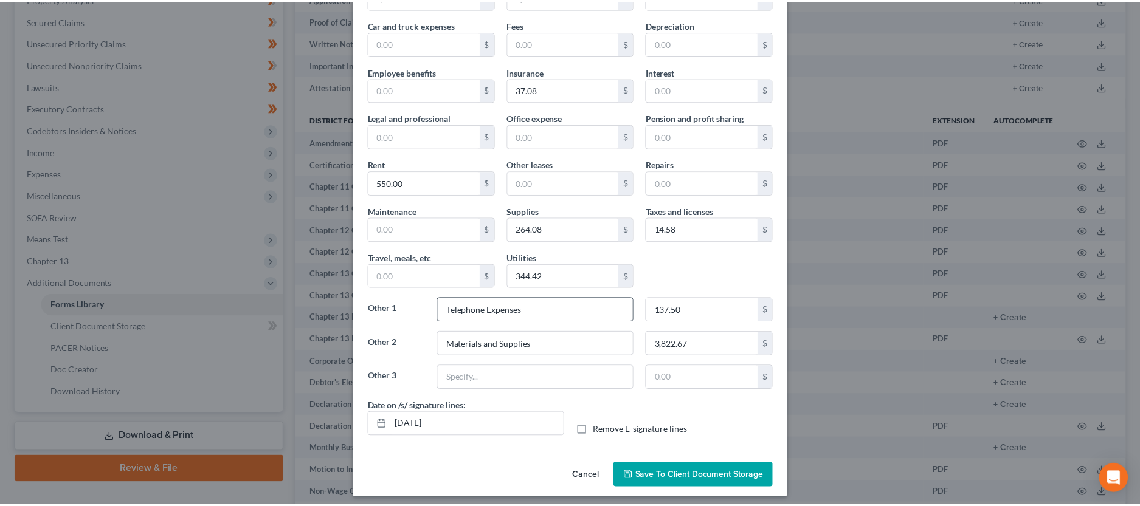
scroll to position [91, 0]
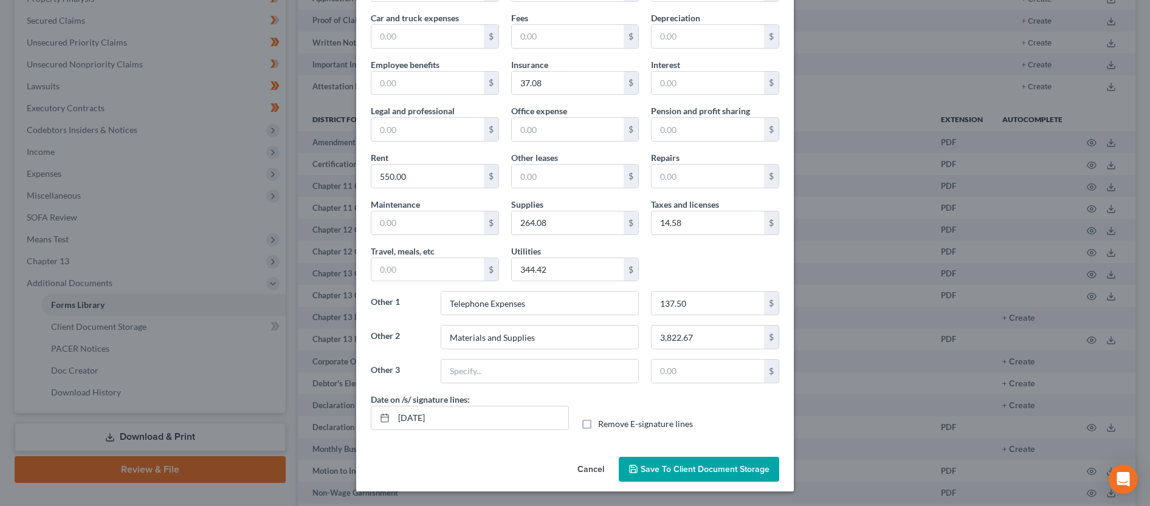
click at [689, 473] on span "Save to Client Document Storage" at bounding box center [705, 469] width 129 height 10
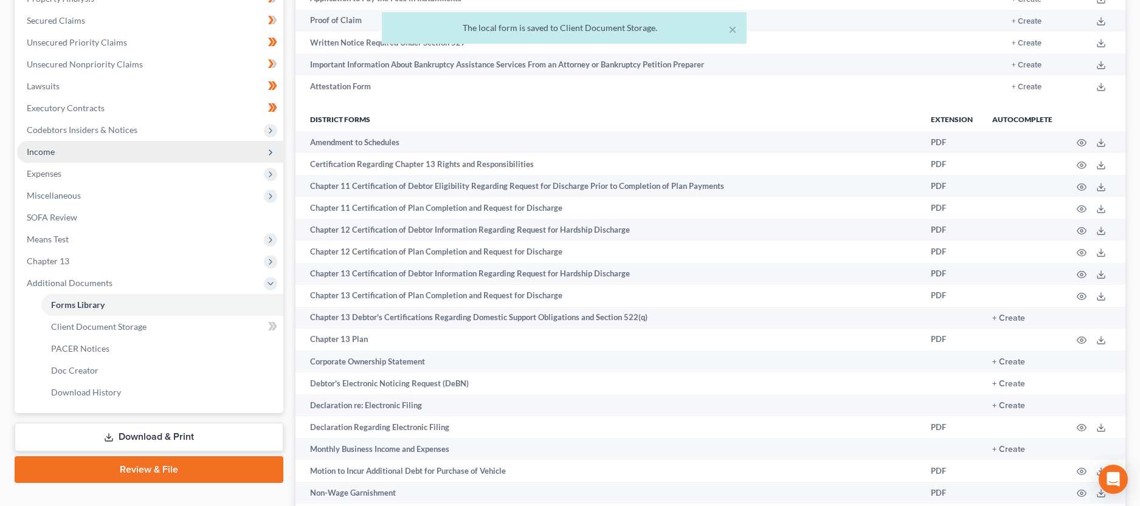
click at [63, 154] on span "Income" at bounding box center [150, 152] width 266 height 22
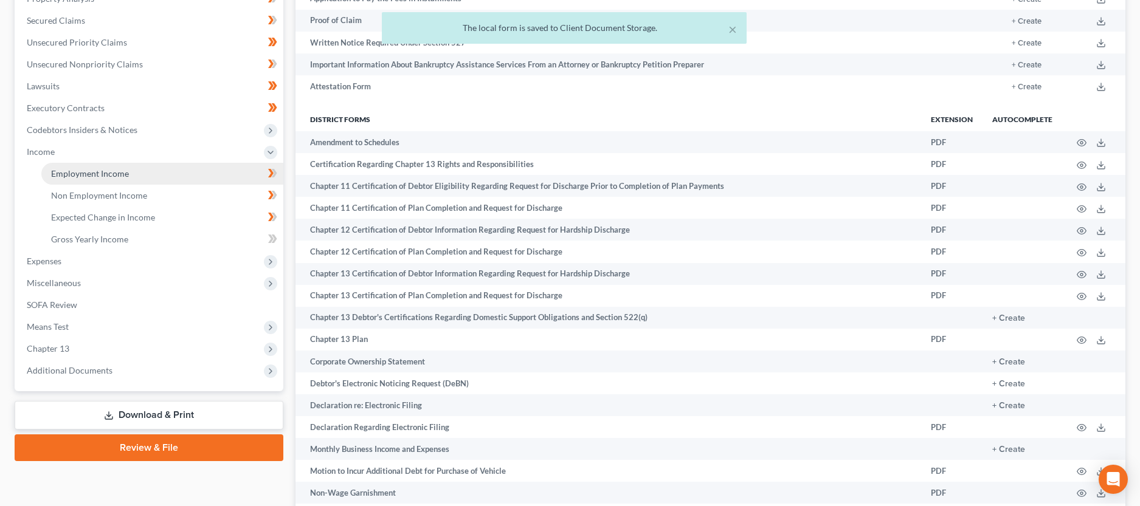
click at [61, 175] on span "Employment Income" at bounding box center [90, 173] width 78 height 10
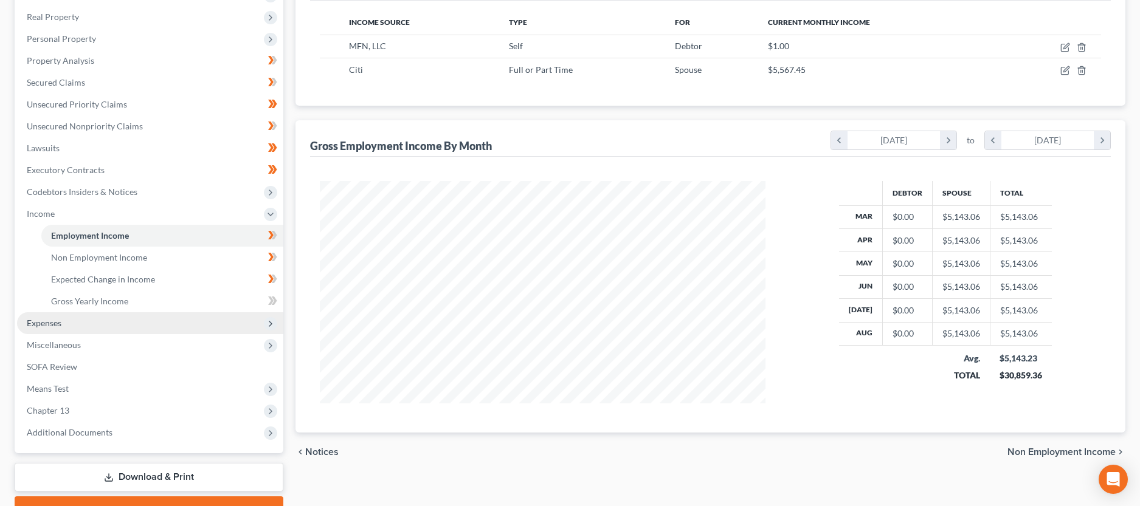
scroll to position [248, 0]
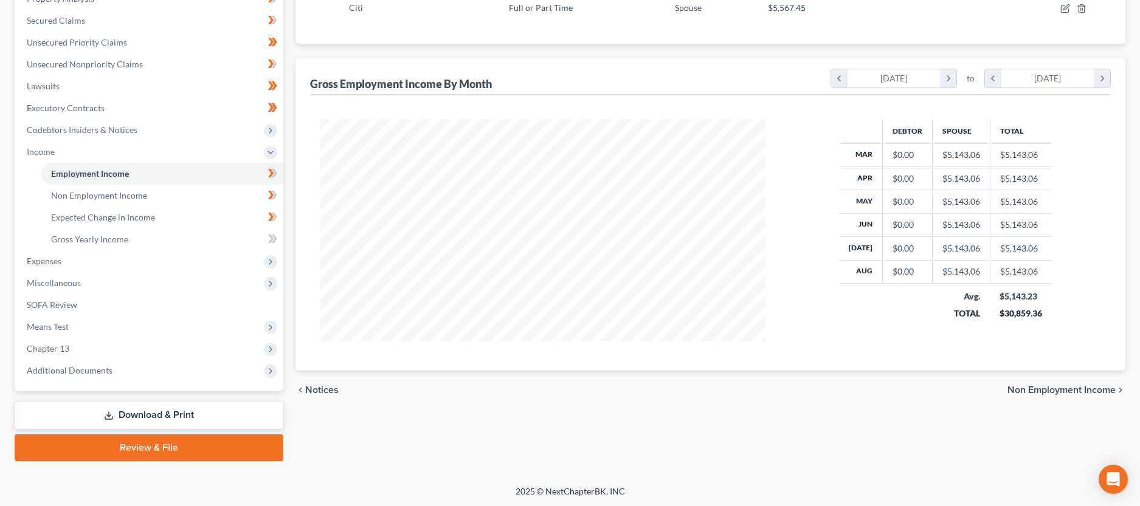
click at [845, 404] on div "chevron_left Notices Non Employment Income chevron_right" at bounding box center [710, 390] width 830 height 39
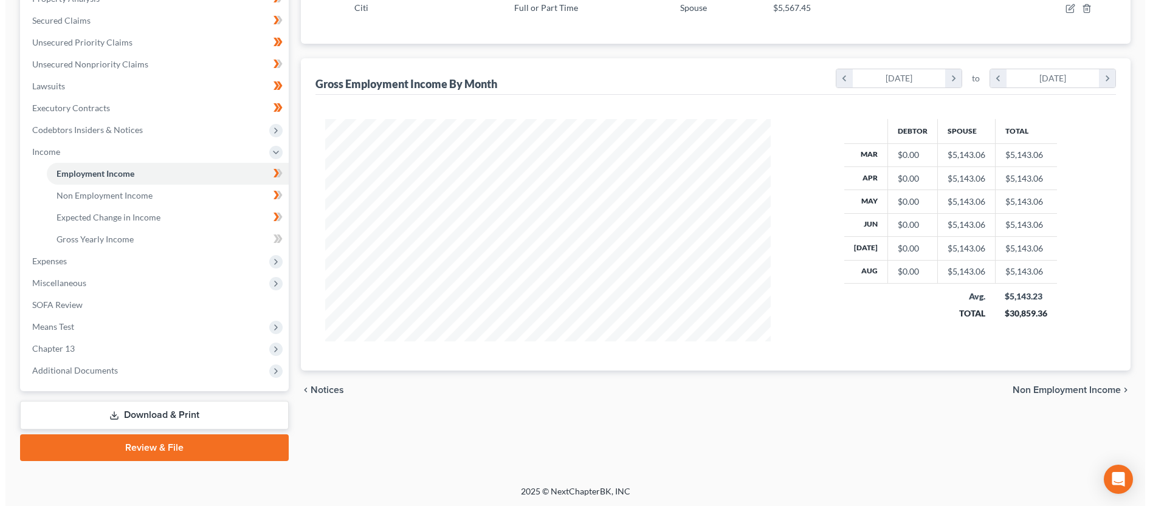
scroll to position [0, 0]
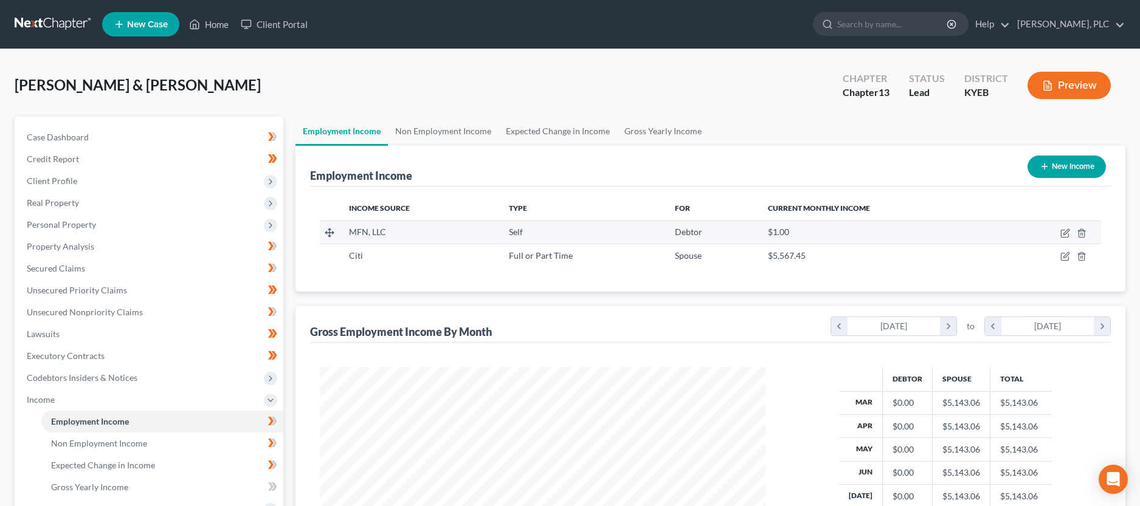
click at [1058, 234] on td at bounding box center [1050, 232] width 100 height 23
click at [1061, 233] on icon "button" at bounding box center [1064, 233] width 7 height 7
select select "1"
select select "18"
select select "0"
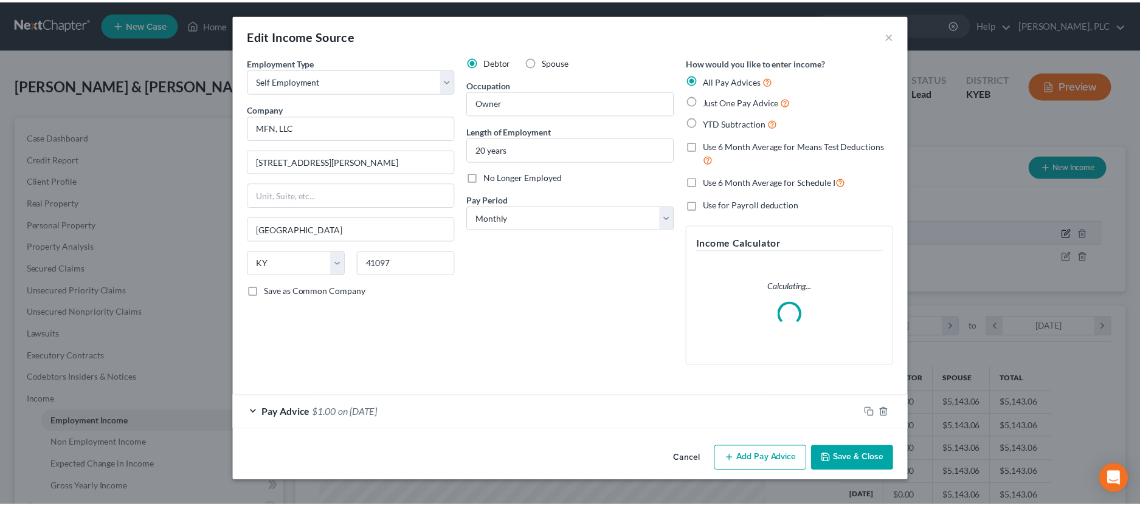
scroll to position [225, 474]
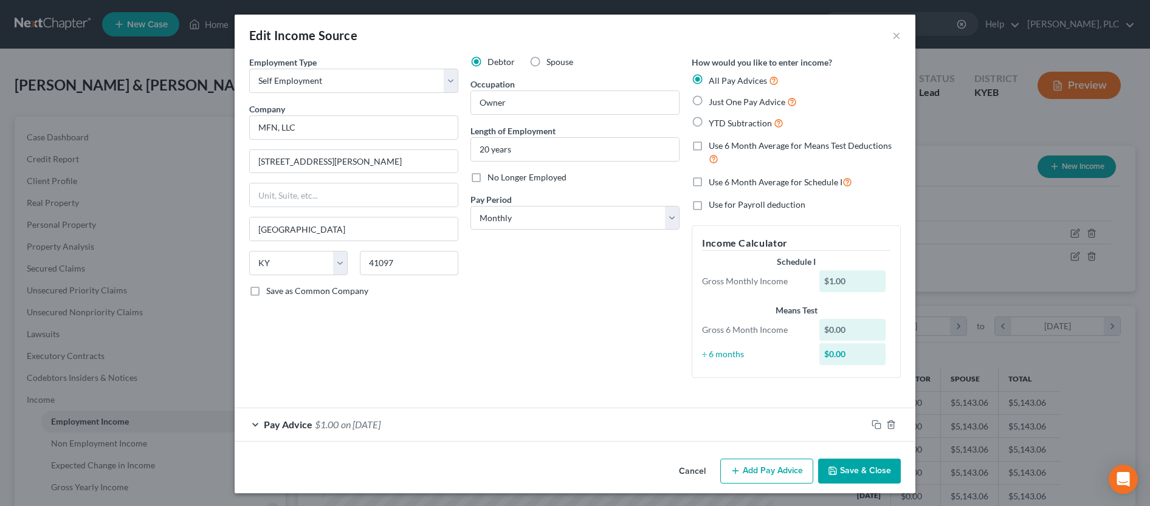
click at [709, 102] on label "Just One Pay Advice" at bounding box center [753, 102] width 88 height 14
click at [714, 102] on input "Just One Pay Advice" at bounding box center [718, 99] width 8 height 8
radio input "true"
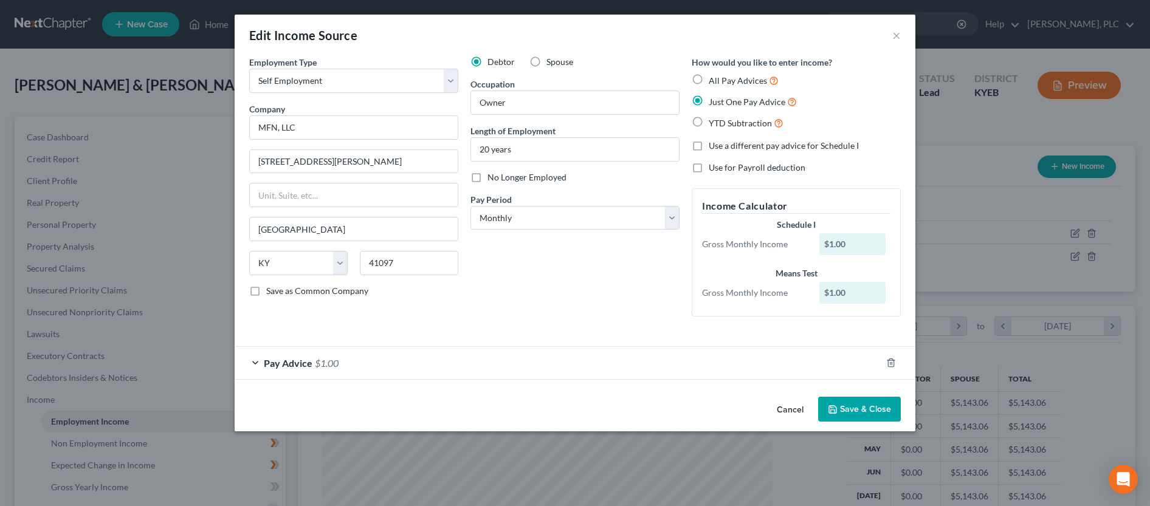
click at [252, 386] on div "Employment Type * Select Full or [DEMOGRAPHIC_DATA] Employment Self Employment …" at bounding box center [575, 224] width 681 height 336
click at [253, 364] on div "Pay Advice $1.00" at bounding box center [558, 363] width 647 height 32
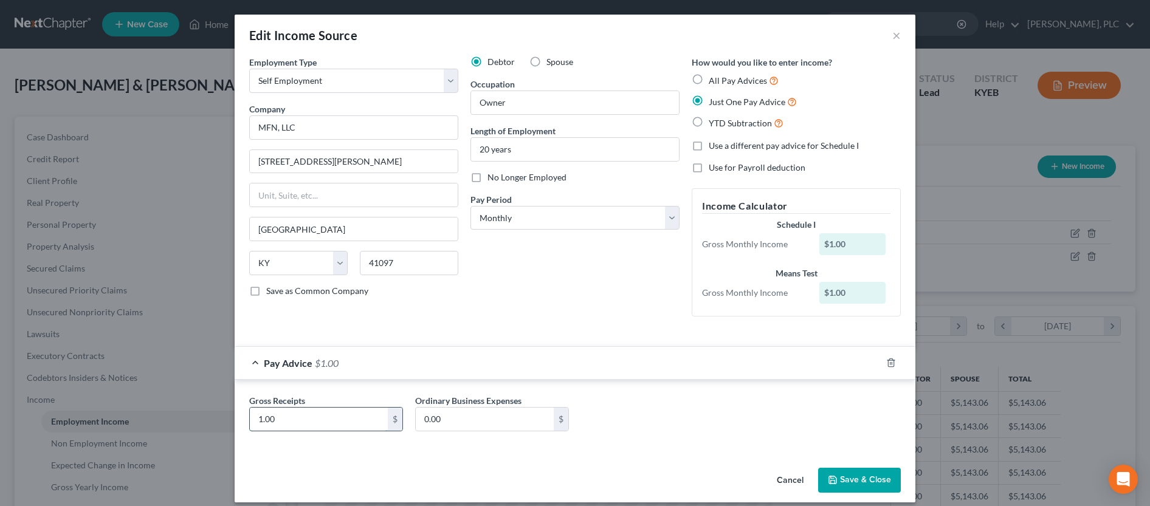
drag, startPoint x: 285, startPoint y: 419, endPoint x: 298, endPoint y: 421, distance: 13.5
click at [298, 421] on input "1.00" at bounding box center [319, 419] width 138 height 23
type input "397.95"
click at [835, 487] on button "Save & Close" at bounding box center [859, 481] width 83 height 26
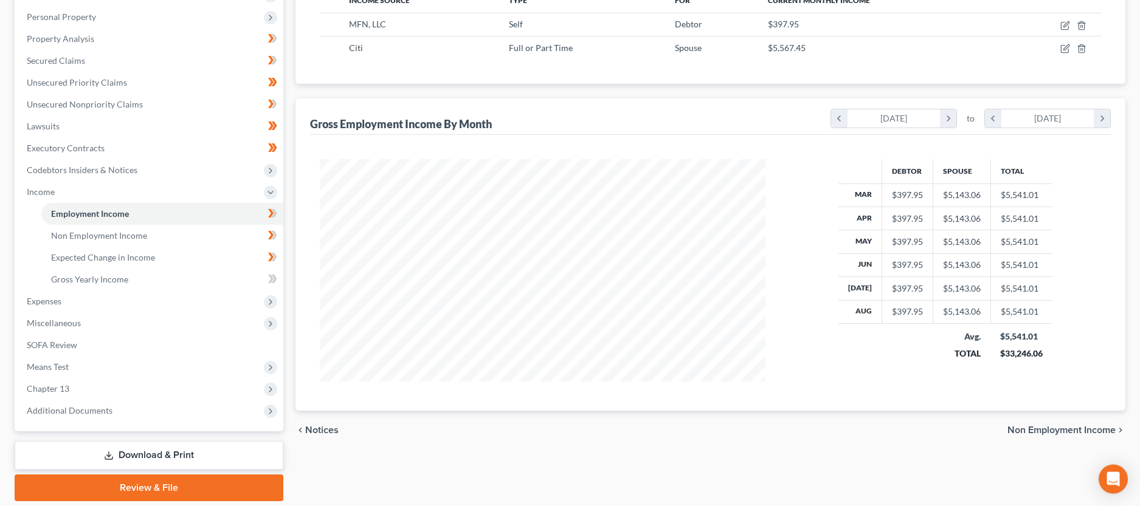
scroll to position [248, 0]
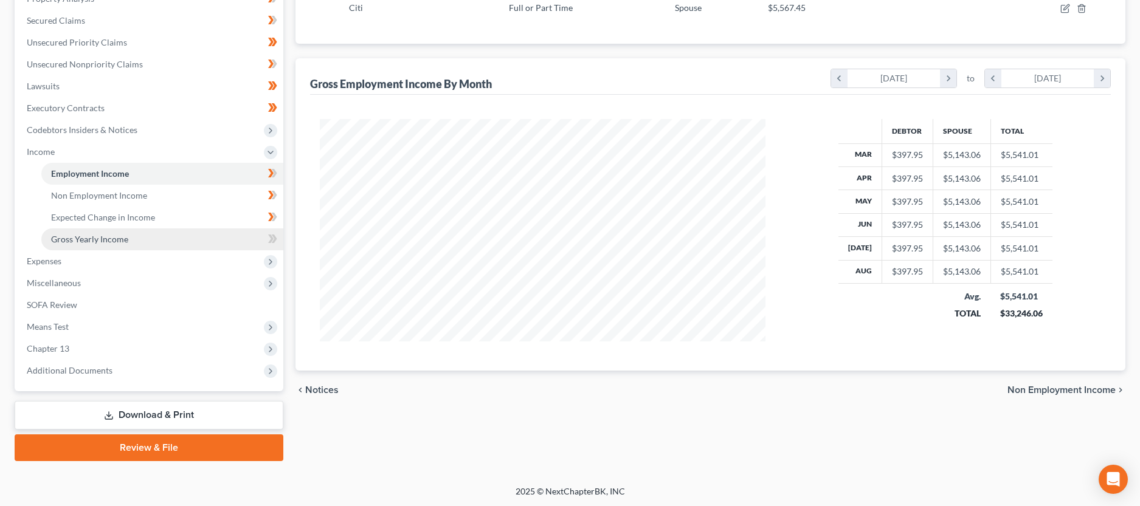
click at [86, 235] on span "Gross Yearly Income" at bounding box center [89, 239] width 77 height 10
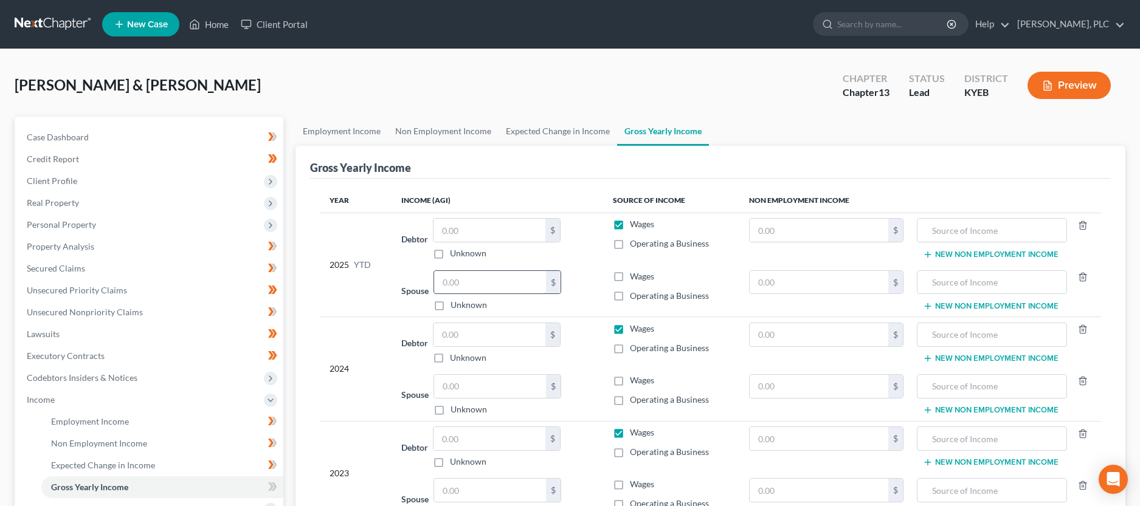
click at [492, 286] on input "text" at bounding box center [490, 282] width 112 height 23
type input "48,886.12"
click at [478, 334] on input "text" at bounding box center [489, 334] width 112 height 23
click at [494, 231] on input "text" at bounding box center [489, 230] width 112 height 23
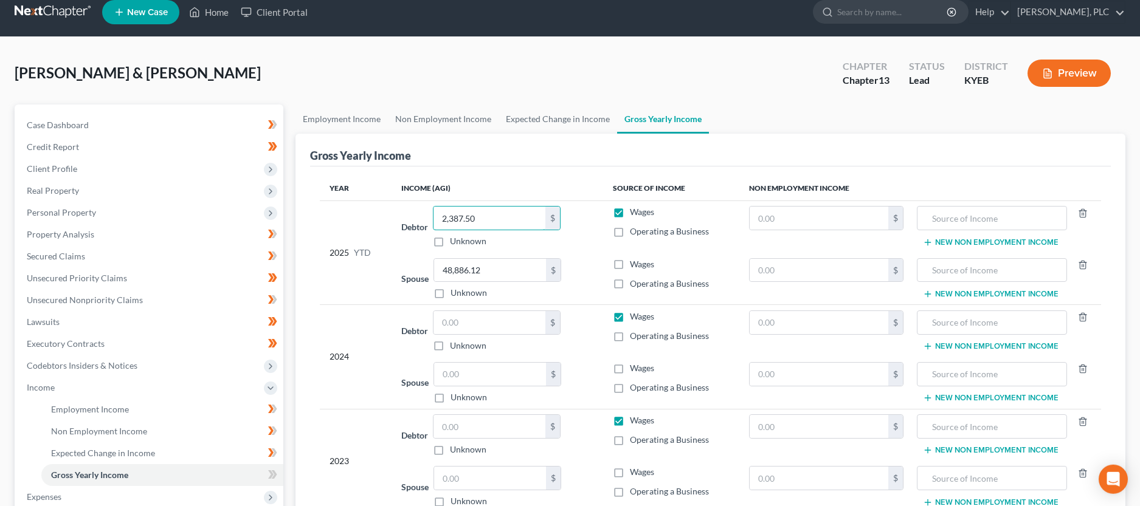
scroll to position [62, 0]
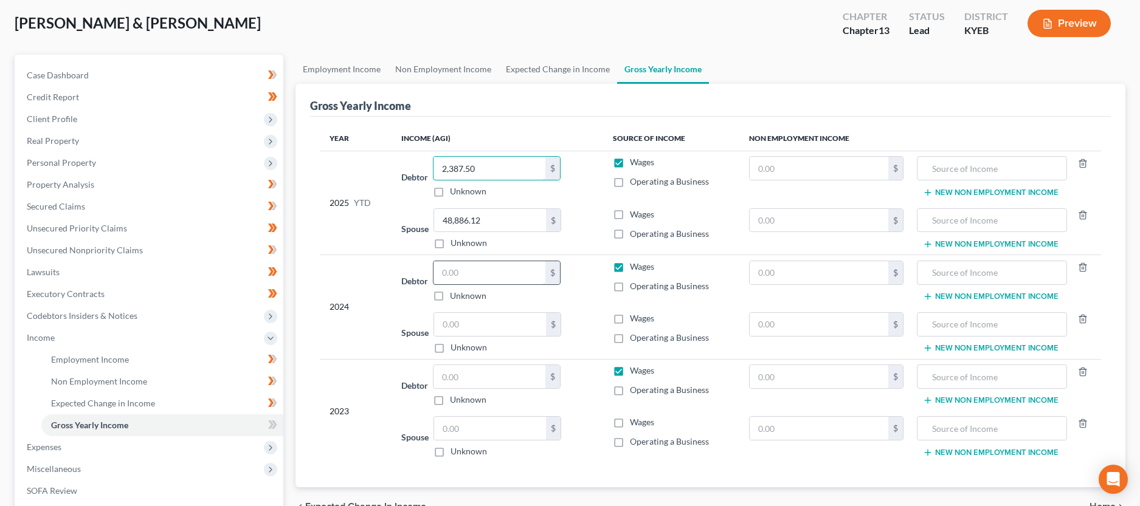
type input "2,387.50"
click at [537, 271] on input "text" at bounding box center [489, 272] width 112 height 23
type input "4,775.00"
click at [473, 318] on input "text" at bounding box center [490, 324] width 112 height 23
type input "40,998.00"
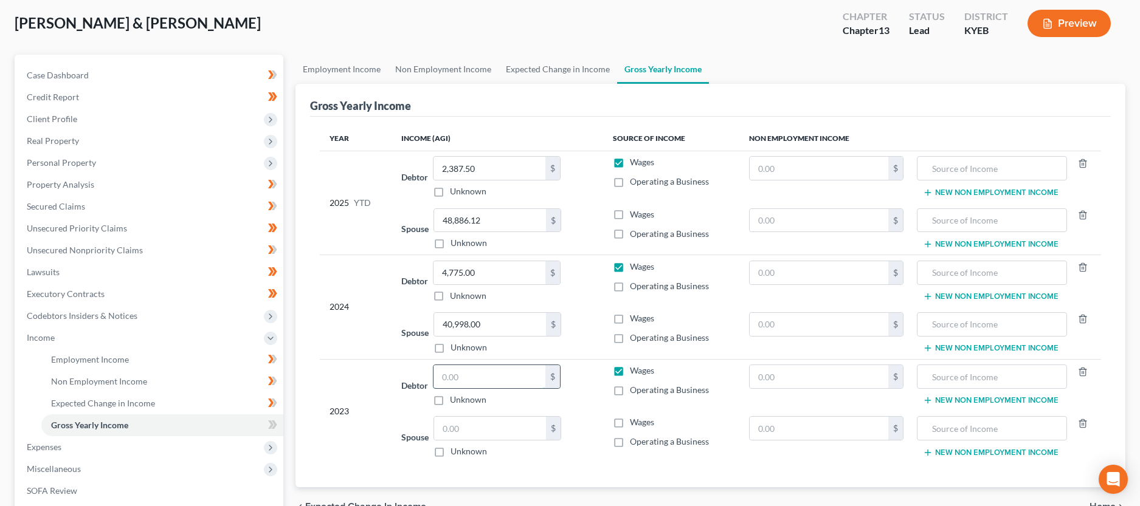
click at [545, 385] on input "text" at bounding box center [489, 376] width 112 height 23
type input "5,127.00"
click at [503, 430] on input "text" at bounding box center [490, 428] width 112 height 23
type input "38,398.00"
click at [630, 424] on label "Wages" at bounding box center [642, 422] width 24 height 12
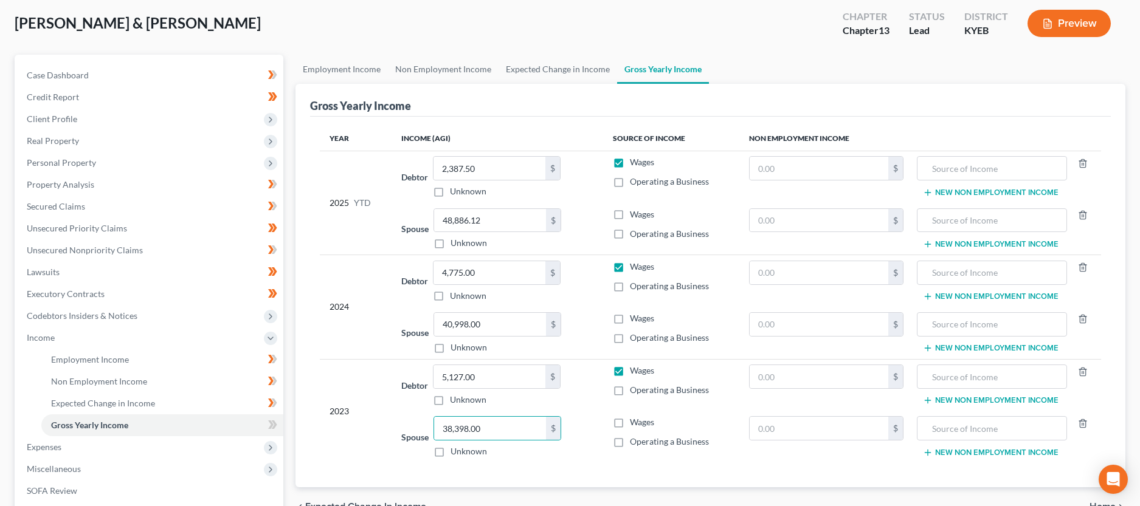
click at [635, 424] on input "Wages" at bounding box center [639, 420] width 8 height 8
checkbox input "true"
click at [630, 290] on label "Operating a Business" at bounding box center [669, 286] width 79 height 12
click at [635, 288] on input "Operating a Business" at bounding box center [639, 284] width 8 height 8
checkbox input "true"
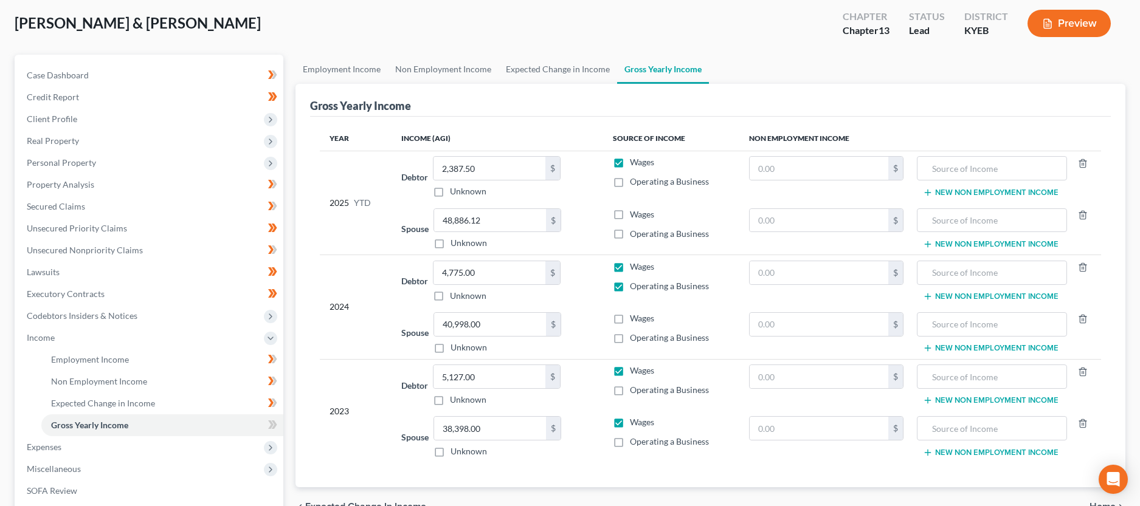
click at [630, 270] on label "Wages" at bounding box center [642, 267] width 24 height 12
click at [635, 269] on input "Wages" at bounding box center [639, 265] width 8 height 8
checkbox input "false"
click at [630, 181] on label "Operating a Business" at bounding box center [669, 182] width 79 height 12
click at [635, 181] on input "Operating a Business" at bounding box center [639, 180] width 8 height 8
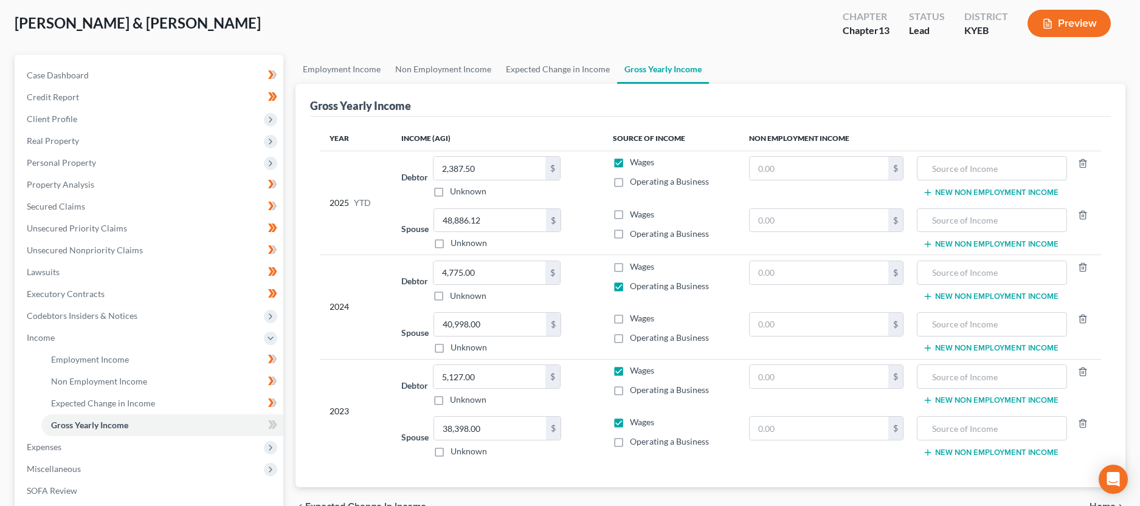
checkbox input "true"
click at [630, 163] on label "Wages" at bounding box center [642, 162] width 24 height 12
click at [635, 163] on input "Wages" at bounding box center [639, 160] width 8 height 8
checkbox input "false"
click at [630, 392] on label "Operating a Business" at bounding box center [669, 390] width 79 height 12
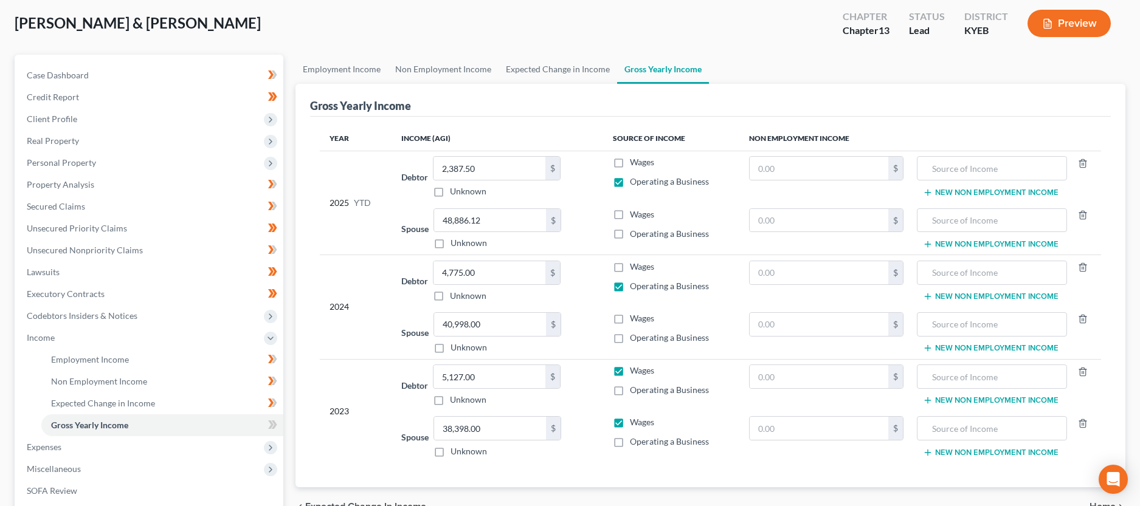
click at [635, 392] on input "Operating a Business" at bounding box center [639, 388] width 8 height 8
checkbox input "true"
click at [630, 371] on label "Wages" at bounding box center [642, 371] width 24 height 12
click at [635, 371] on input "Wages" at bounding box center [639, 369] width 8 height 8
checkbox input "false"
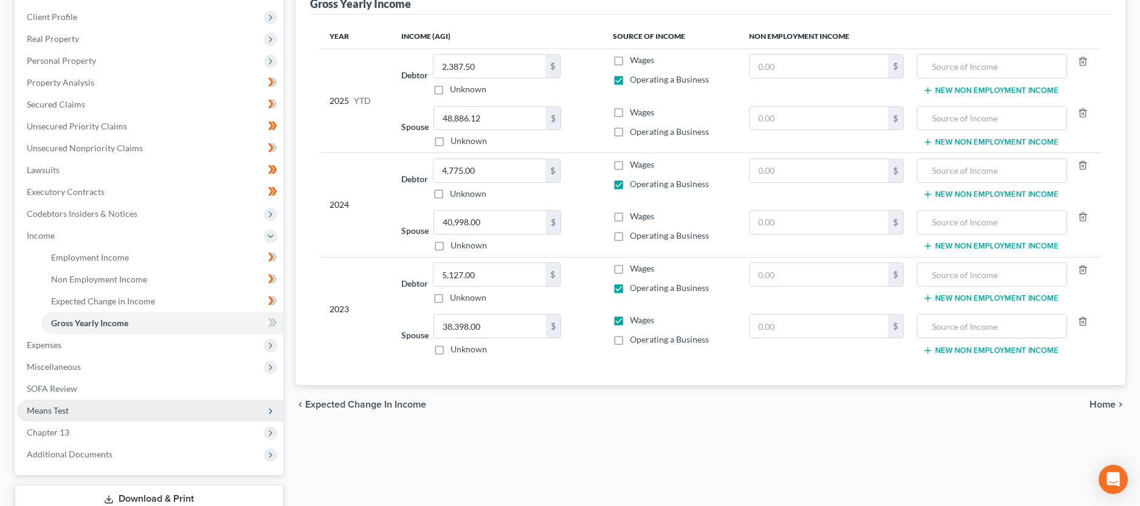
scroll to position [186, 0]
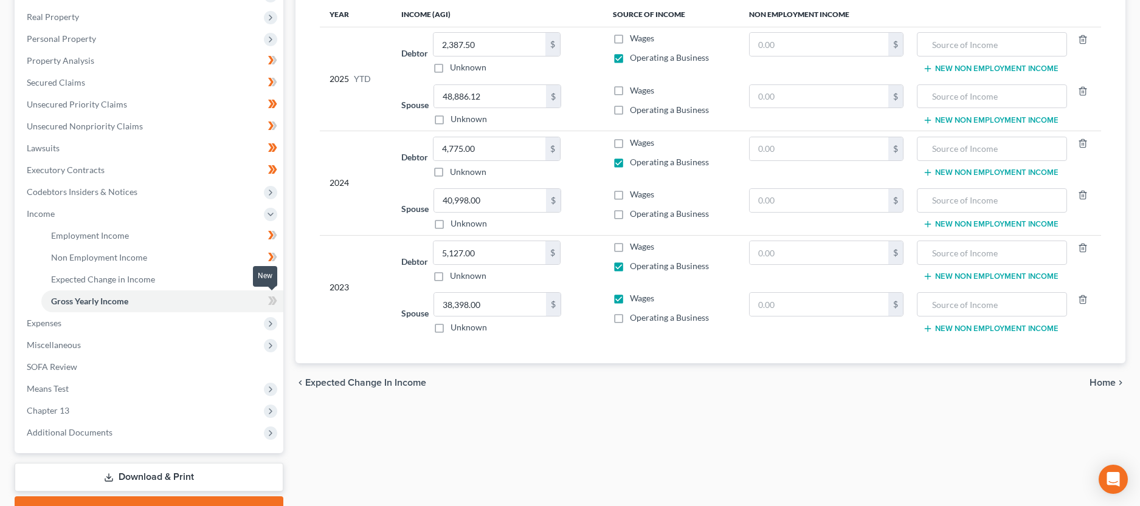
click at [271, 303] on icon at bounding box center [270, 301] width 5 height 9
click at [53, 326] on span "Expenses" at bounding box center [44, 323] width 35 height 10
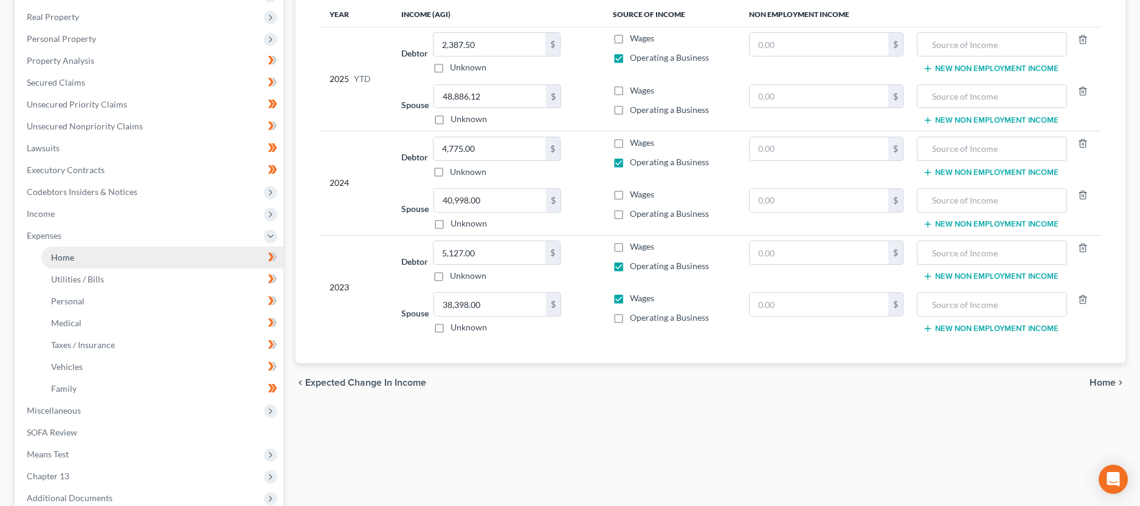
click at [68, 261] on span "Home" at bounding box center [62, 257] width 23 height 10
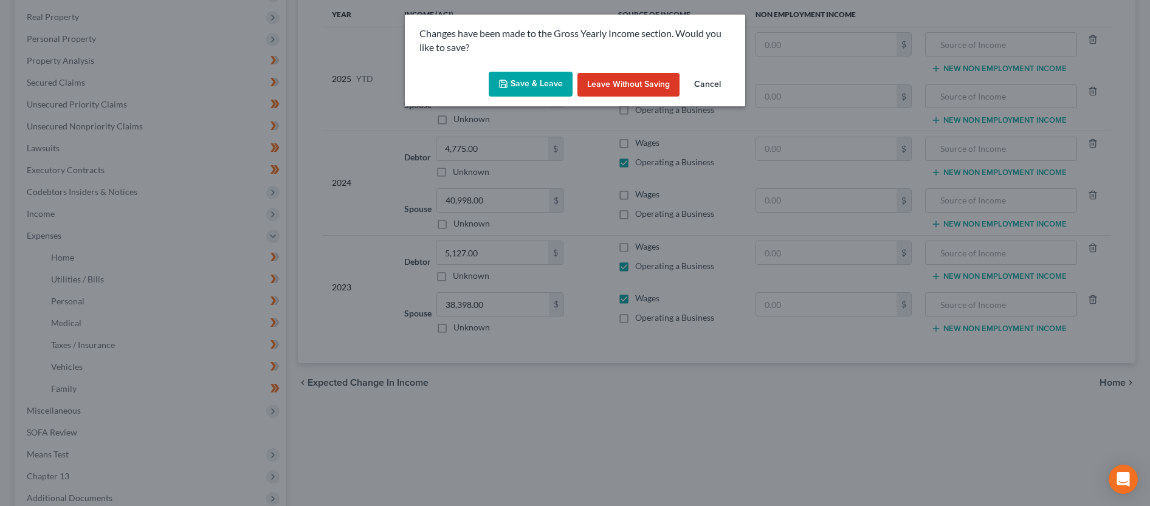
click at [521, 84] on button "Save & Leave" at bounding box center [531, 85] width 84 height 26
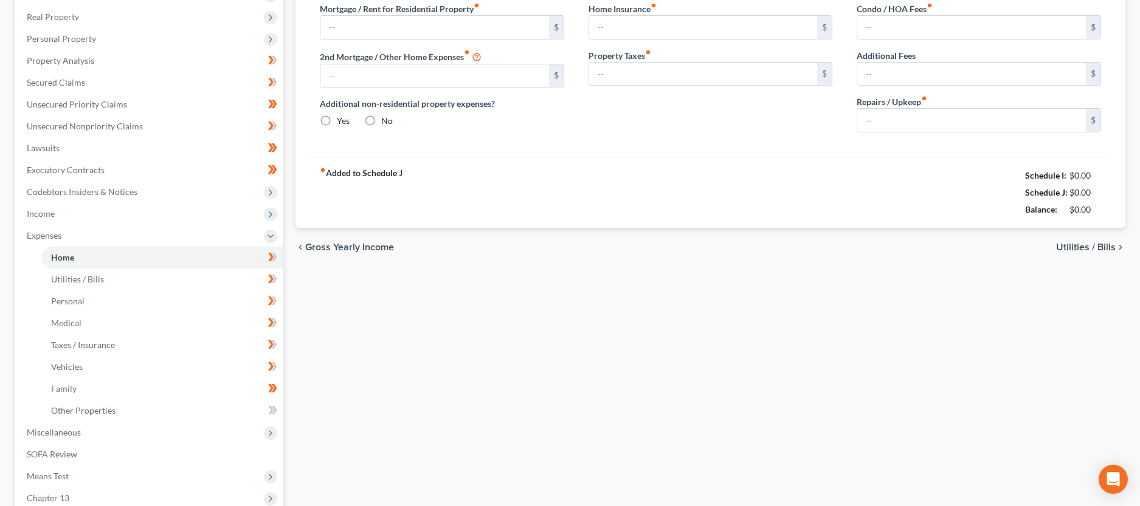
type input "950.00"
type input "0.00"
radio input "true"
type input "100.00"
type input "0.00"
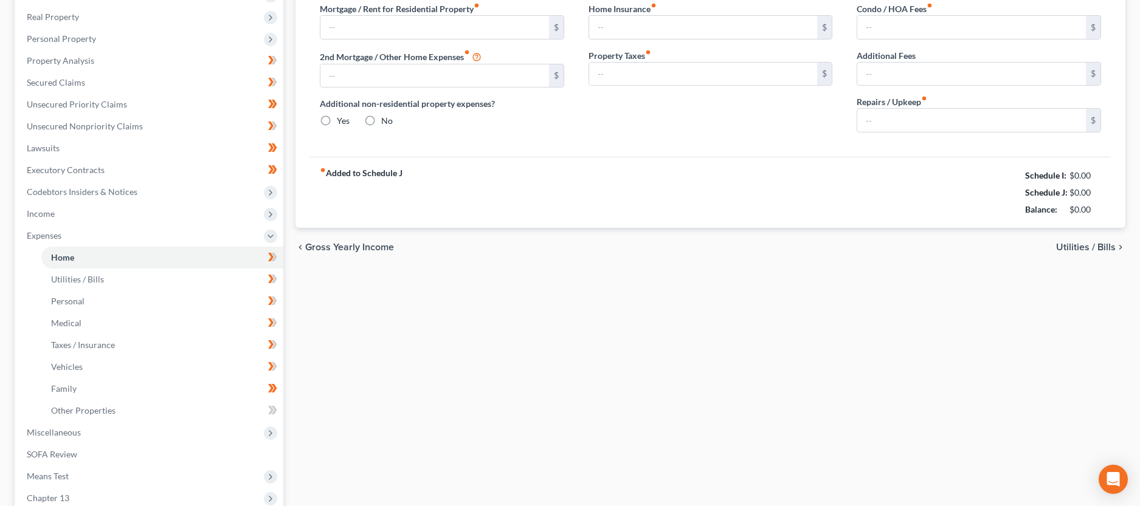
type input "0.00"
type input "50.00"
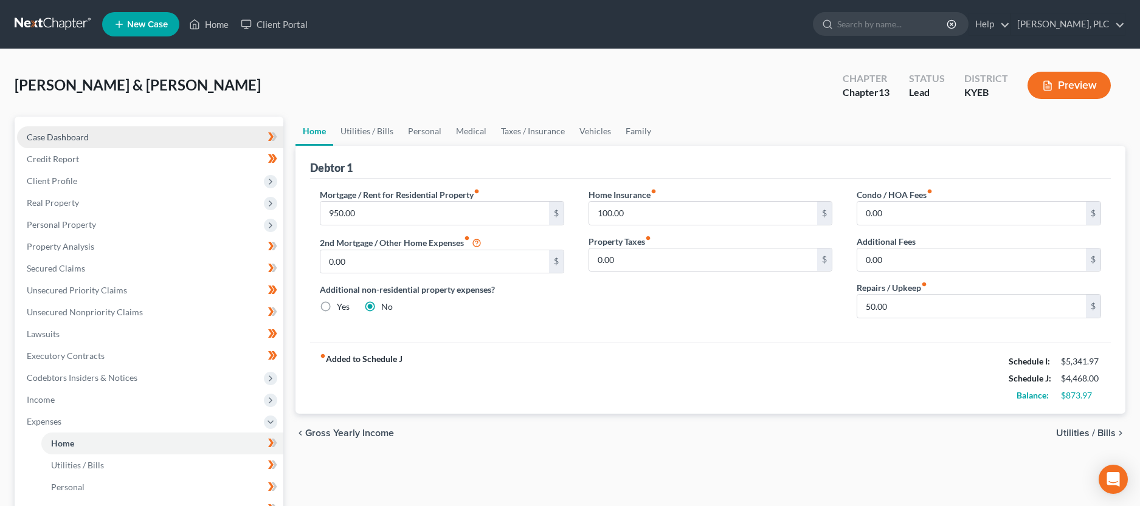
click at [33, 130] on link "Case Dashboard" at bounding box center [150, 137] width 266 height 22
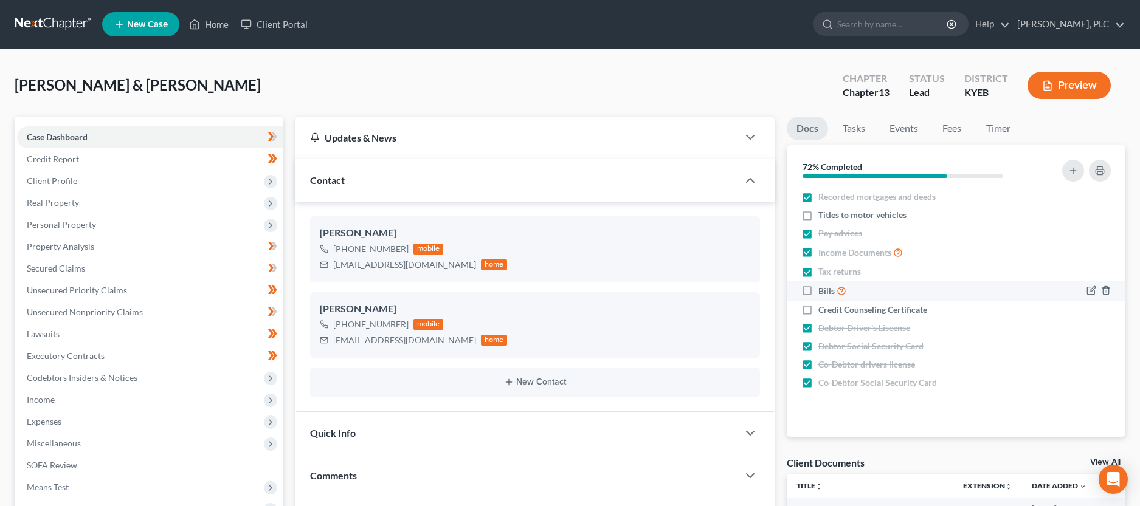
click at [818, 290] on label "Bills" at bounding box center [832, 291] width 28 height 14
click at [823, 290] on input "Bills" at bounding box center [827, 288] width 8 height 8
checkbox input "true"
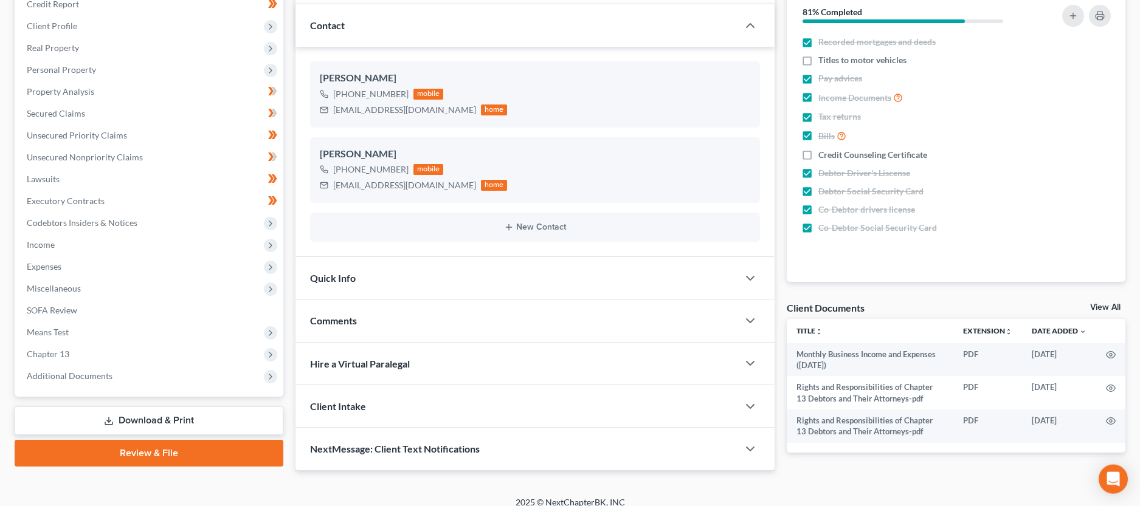
scroll to position [167, 0]
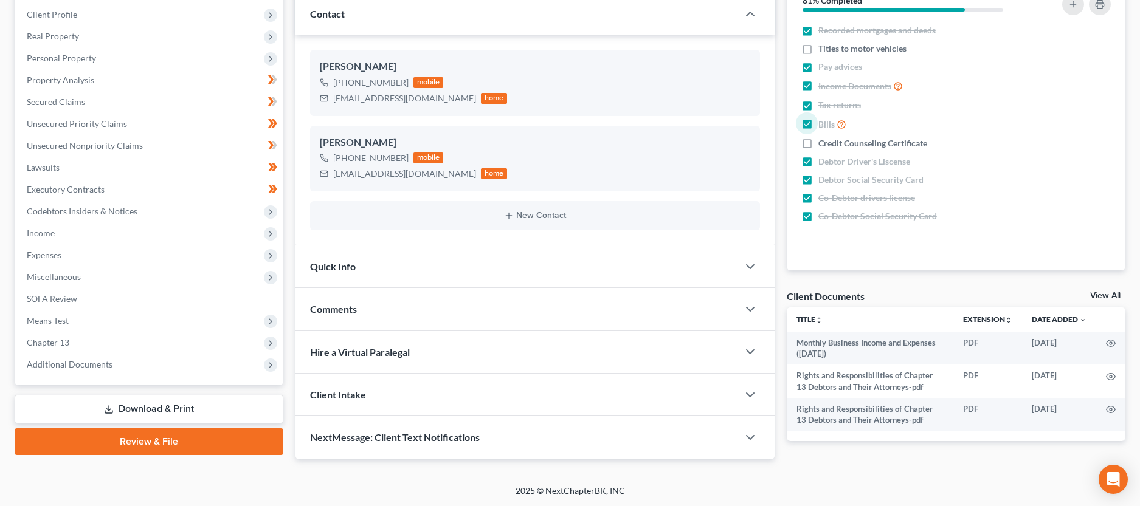
click at [893, 315] on th "Title unfold_more expand_more expand_less" at bounding box center [870, 320] width 167 height 24
click at [844, 297] on div "Client Documents" at bounding box center [826, 296] width 78 height 13
click at [47, 370] on span "Additional Documents" at bounding box center [150, 365] width 266 height 22
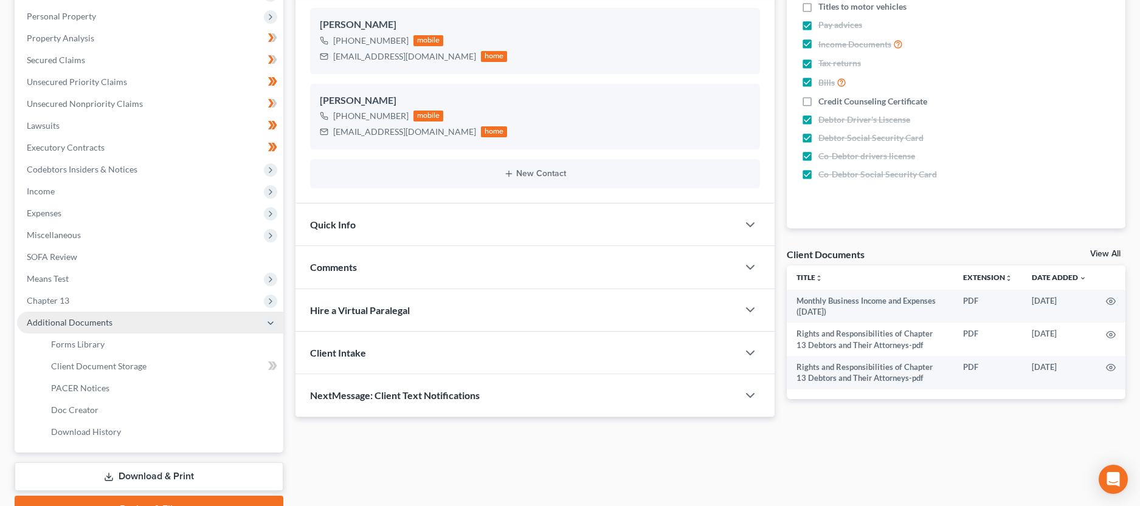
scroll to position [229, 0]
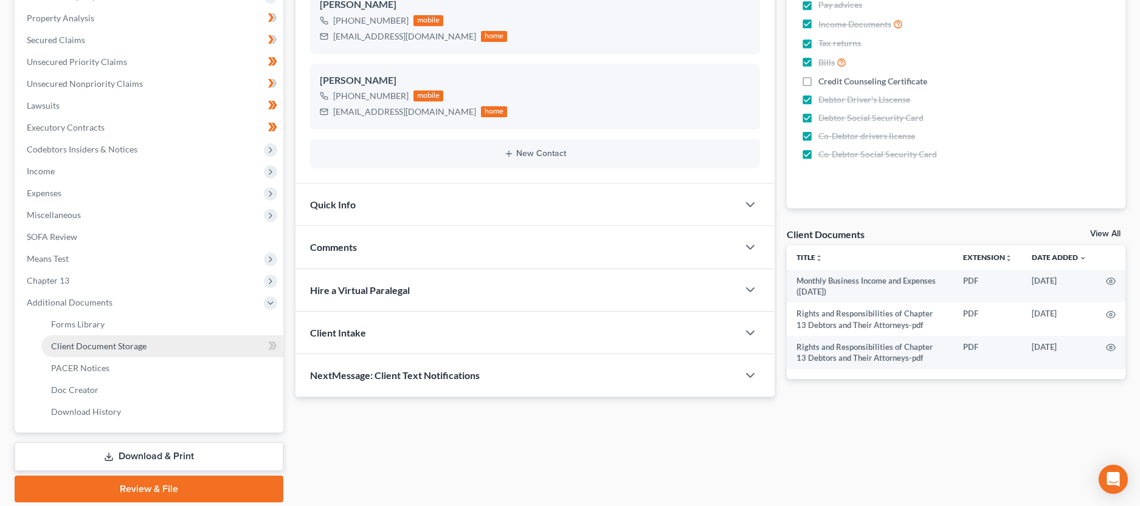
click at [114, 343] on span "Client Document Storage" at bounding box center [98, 346] width 95 height 10
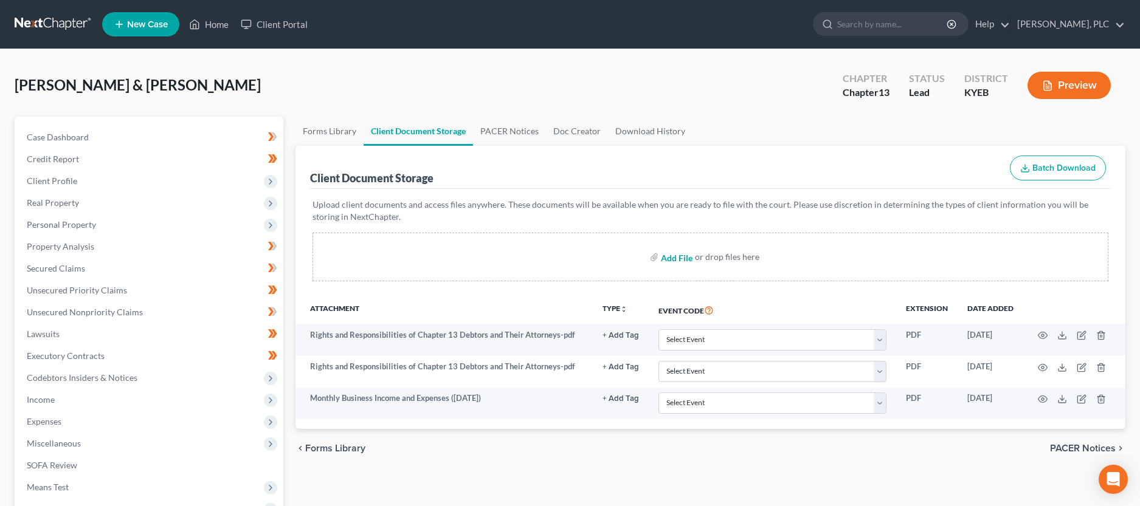
click at [668, 254] on input "file" at bounding box center [675, 257] width 29 height 22
type input "C:\fakepath\Statement Under Penalty of Perjury.pdf"
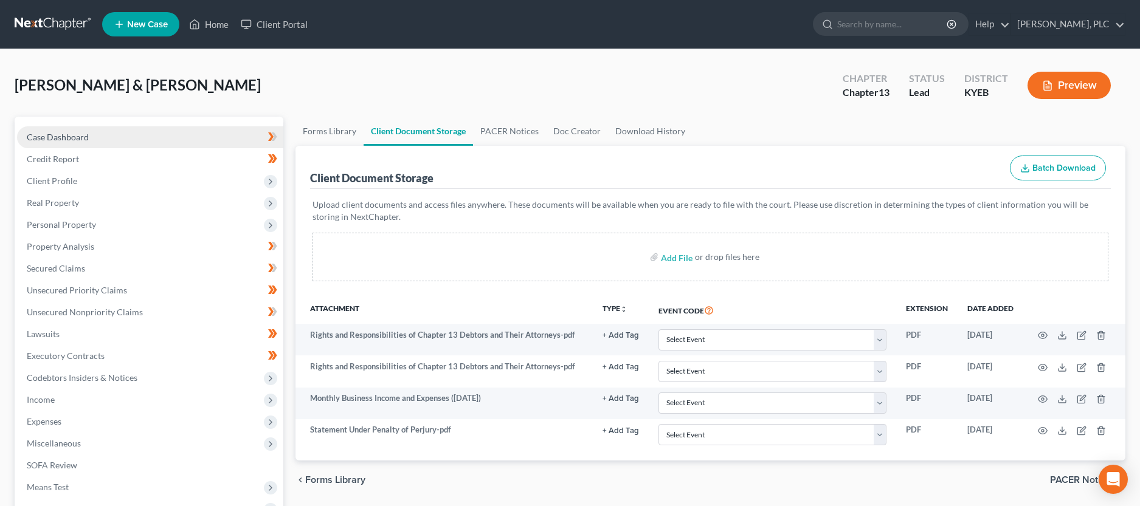
click at [58, 136] on span "Case Dashboard" at bounding box center [58, 137] width 62 height 10
